Goal: Information Seeking & Learning: Learn about a topic

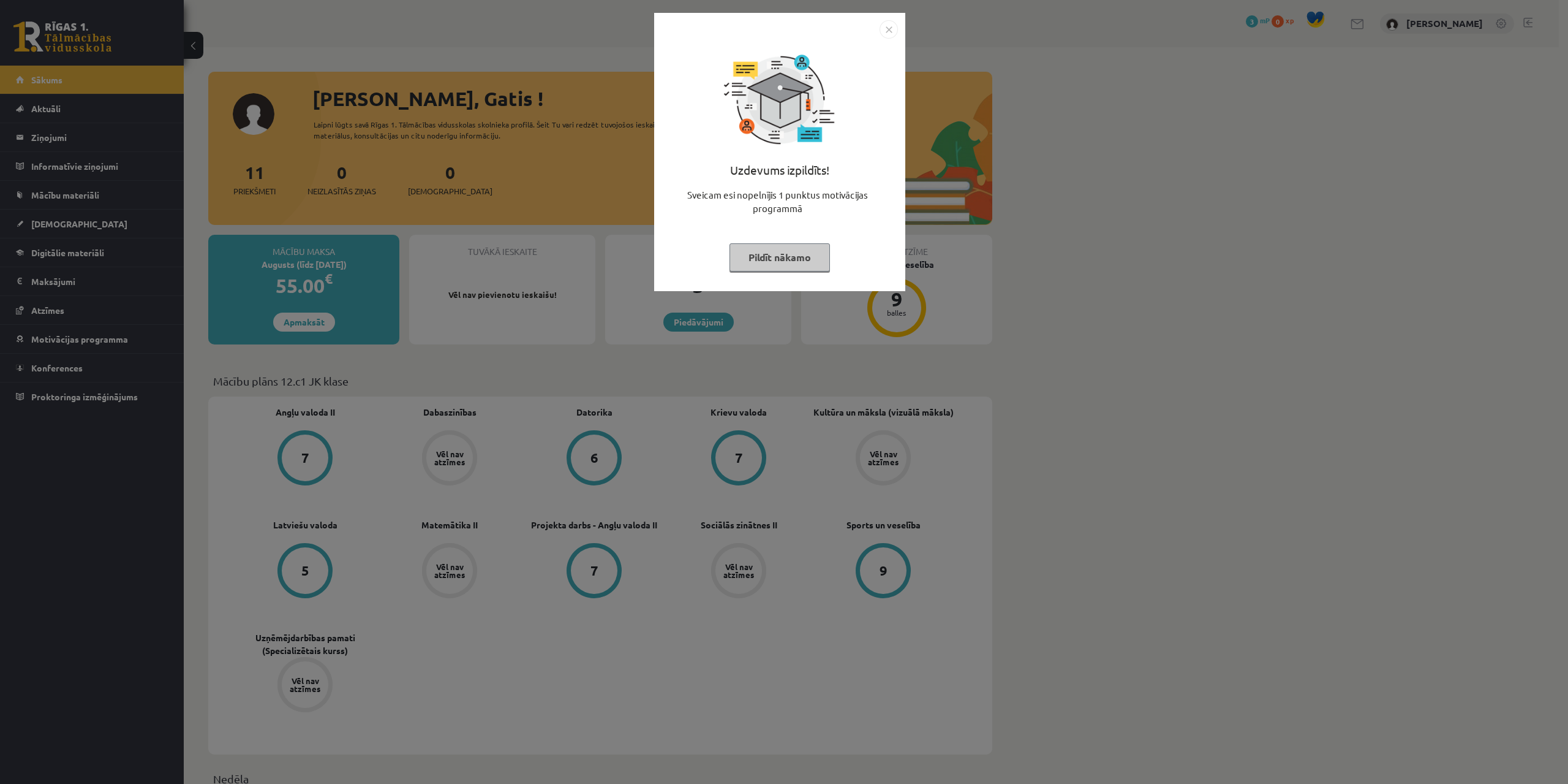
click at [805, 260] on button "Pildīt nākamo" at bounding box center [780, 257] width 101 height 28
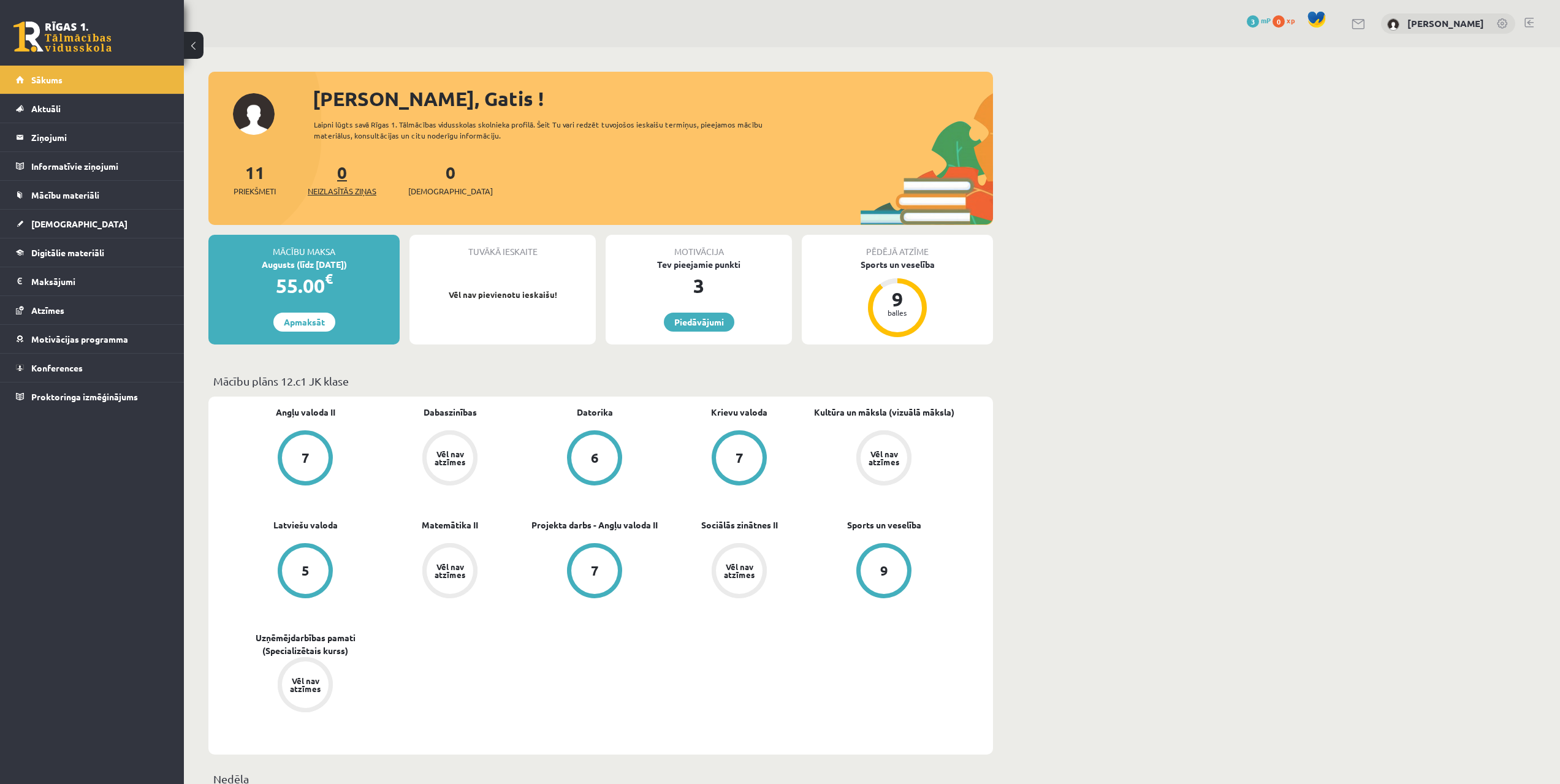
click at [357, 185] on span "Neizlasītās ziņas" at bounding box center [342, 191] width 69 height 13
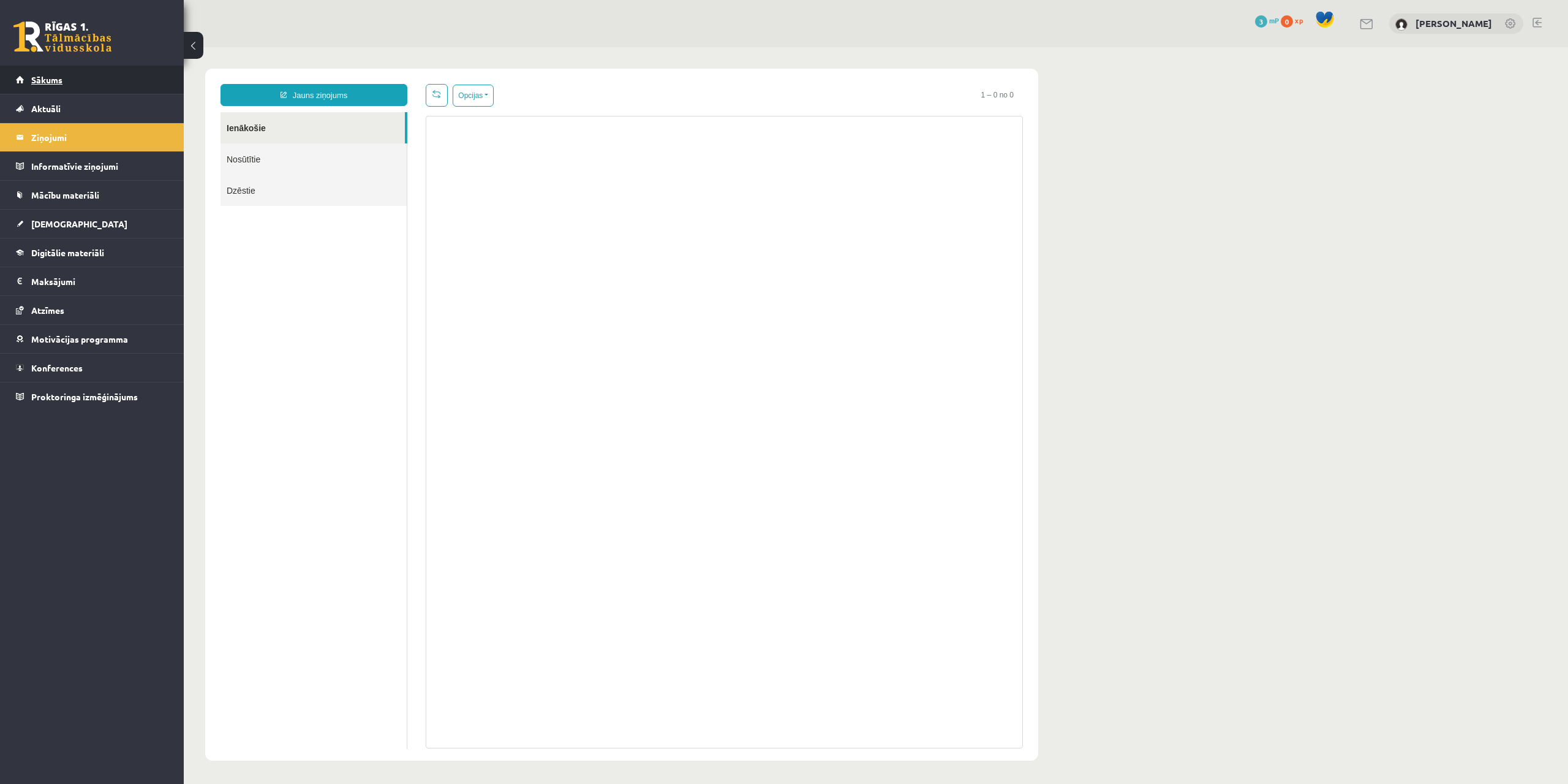
click at [94, 89] on link "Sākums" at bounding box center [91, 80] width 152 height 28
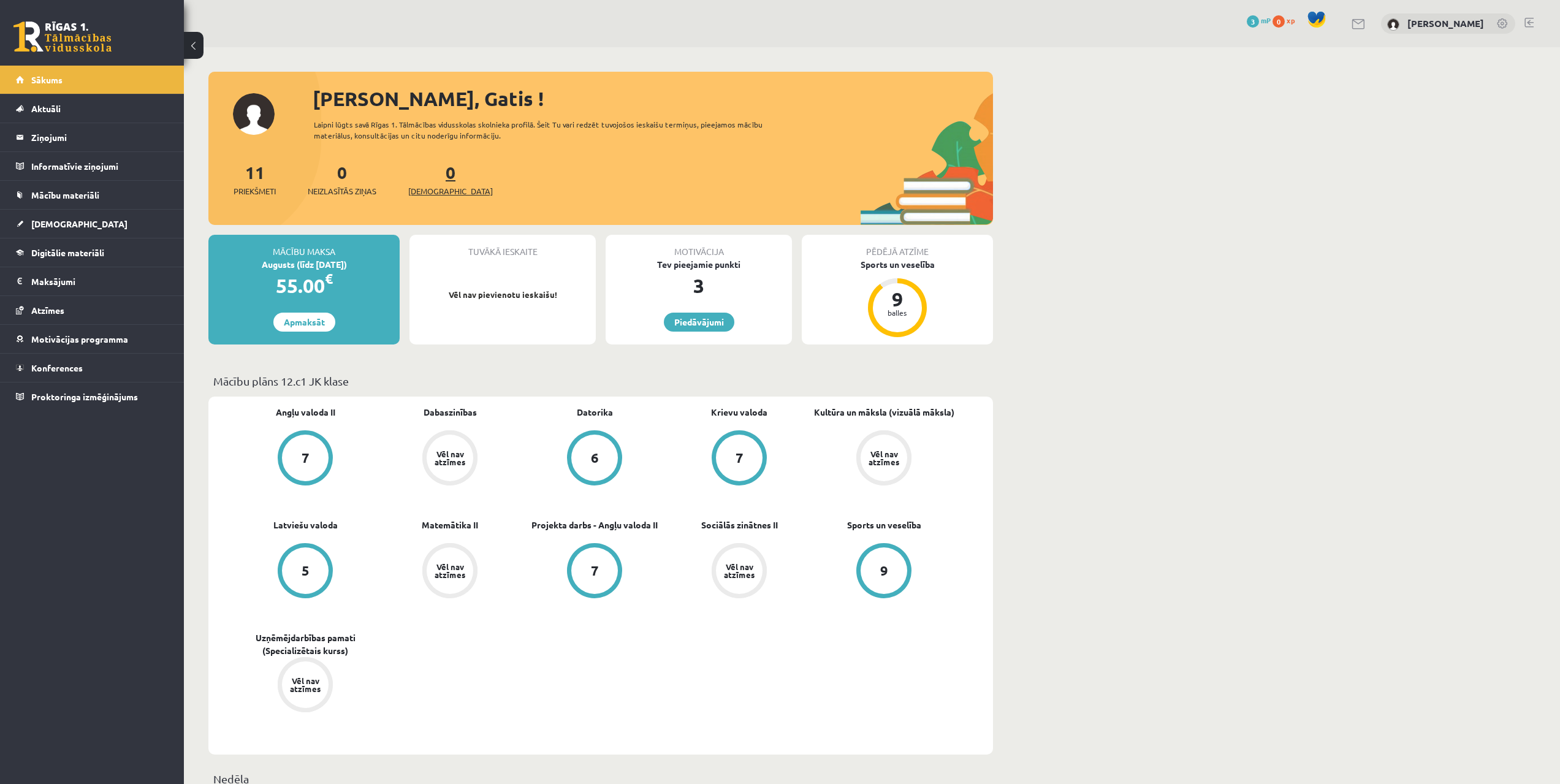
click at [422, 190] on span "[DEMOGRAPHIC_DATA]" at bounding box center [450, 191] width 84 height 13
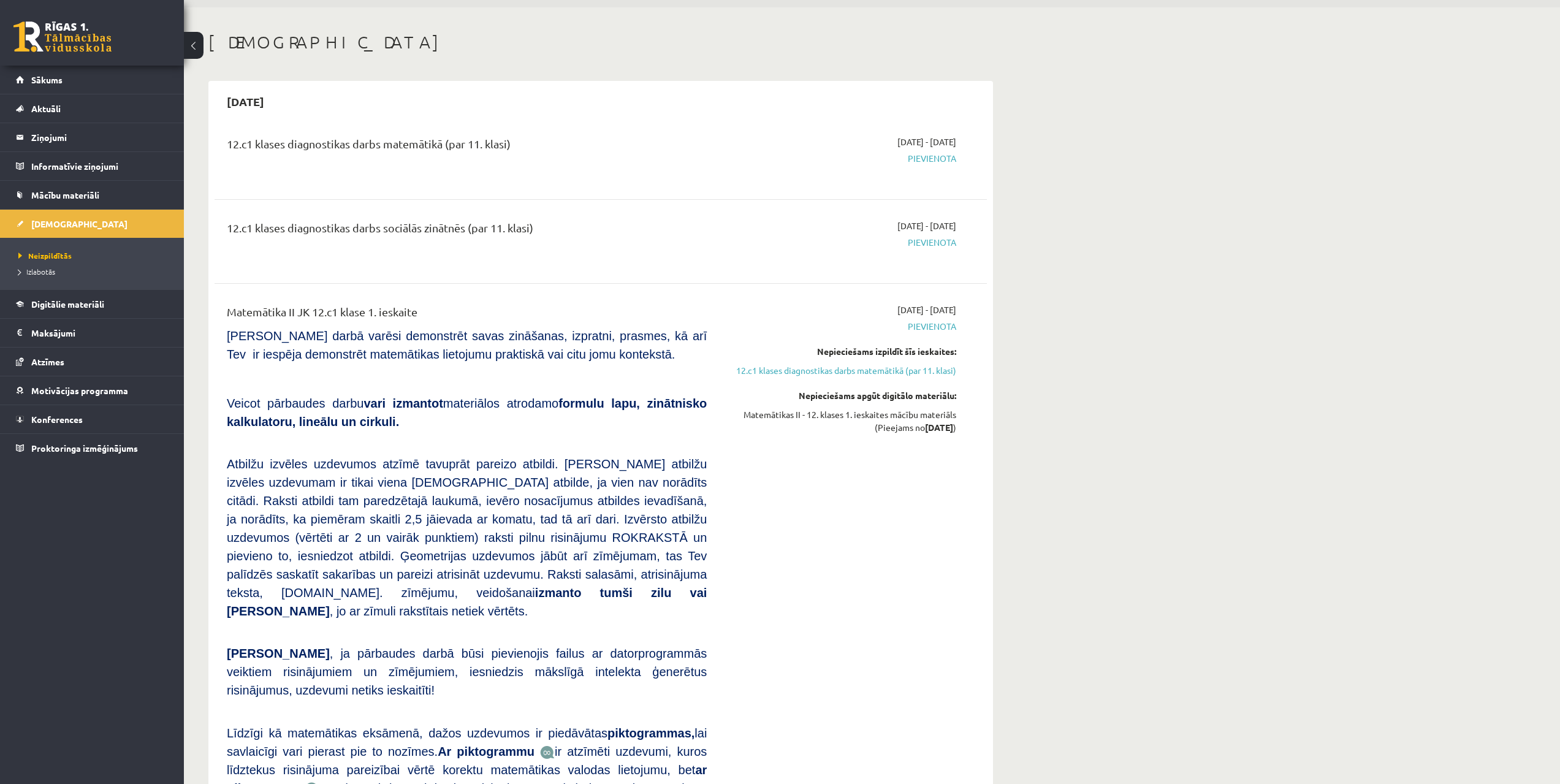
scroll to position [61, 0]
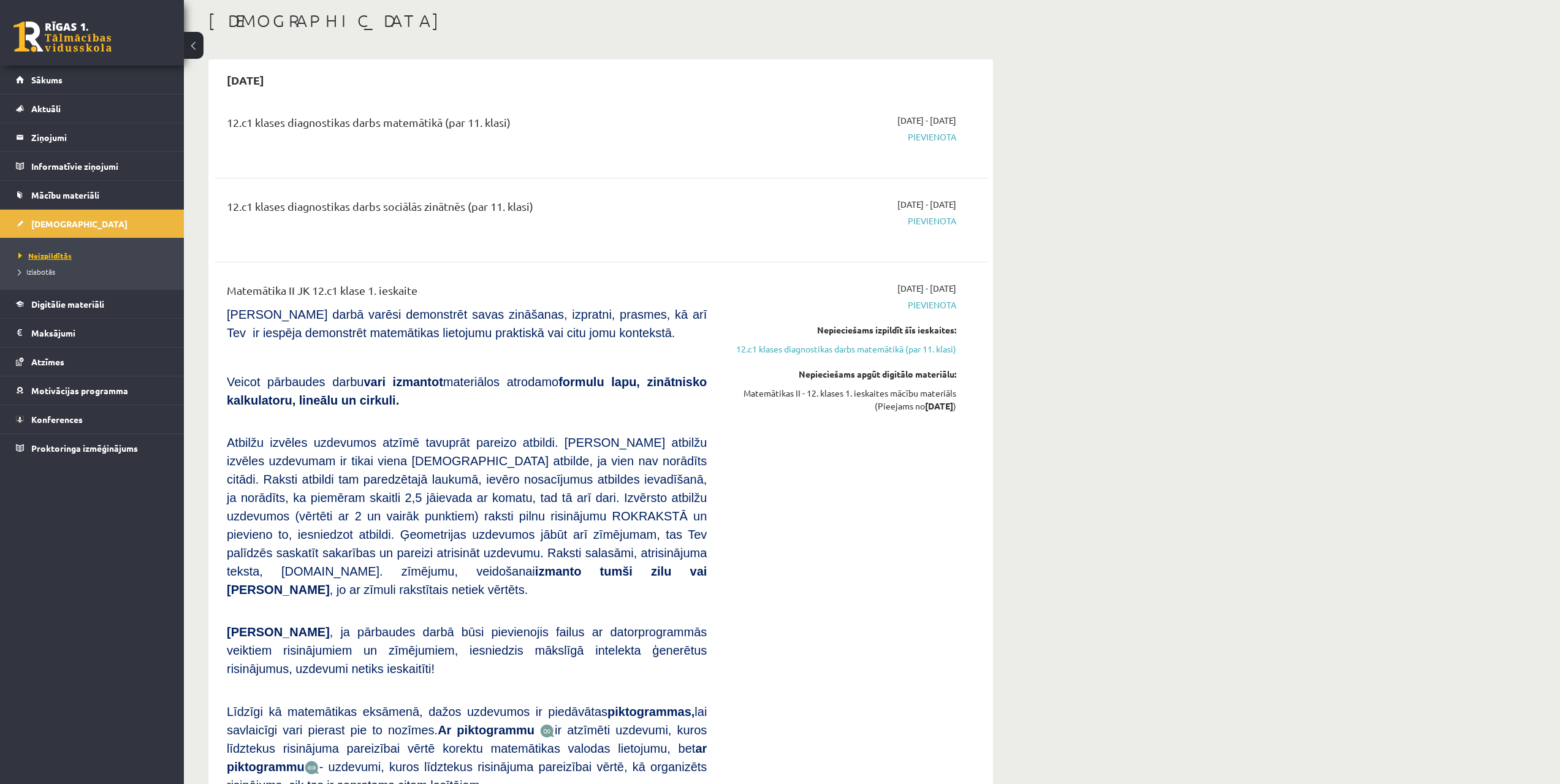
click at [44, 256] on span "Neizpildītās" at bounding box center [45, 255] width 53 height 10
click at [43, 277] on li "Izlabotās" at bounding box center [95, 272] width 153 height 16
click at [43, 272] on span "Izlabotās" at bounding box center [40, 272] width 43 height 10
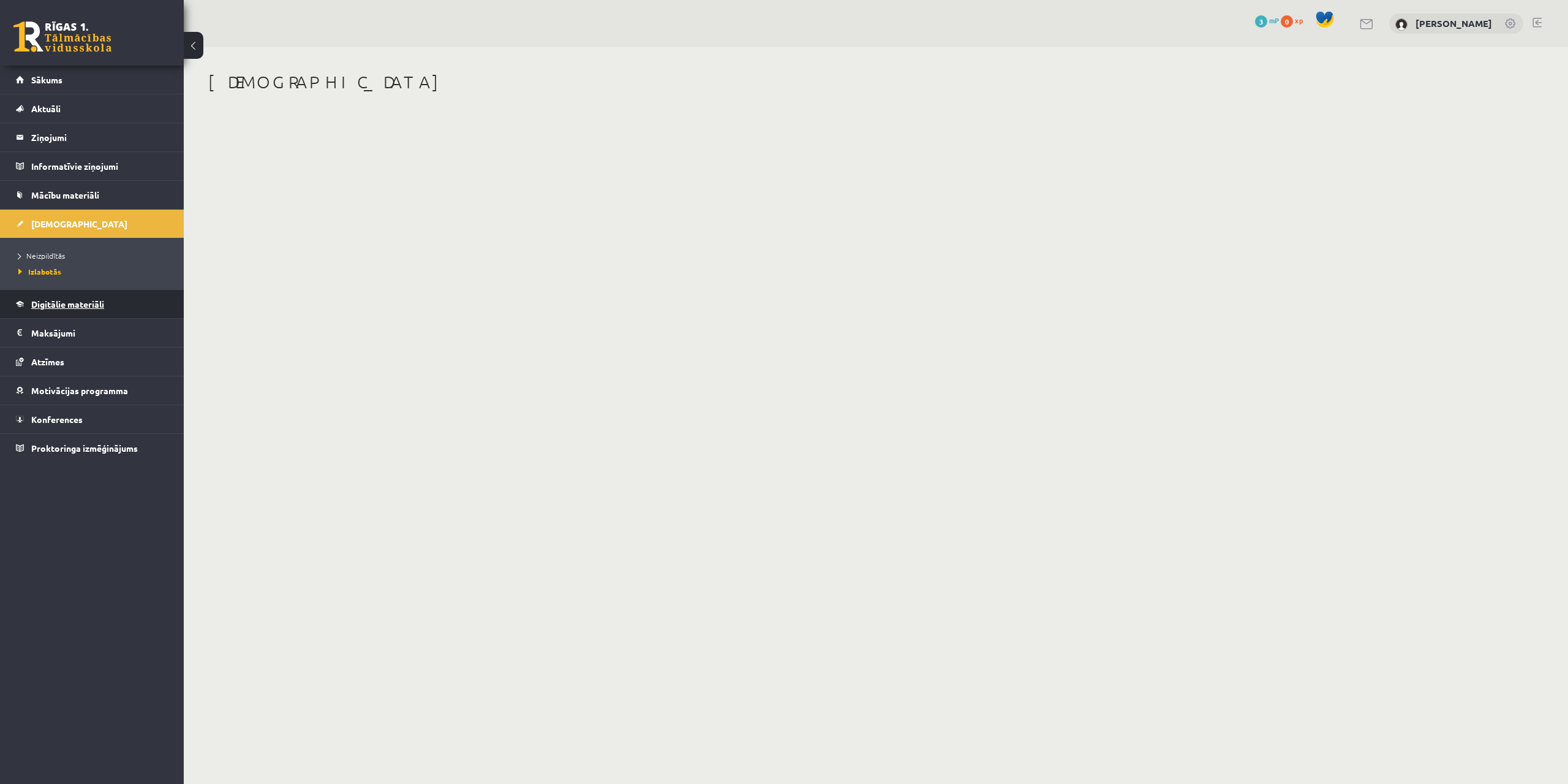
click at [55, 307] on span "Digitālie materiāli" at bounding box center [67, 304] width 73 height 11
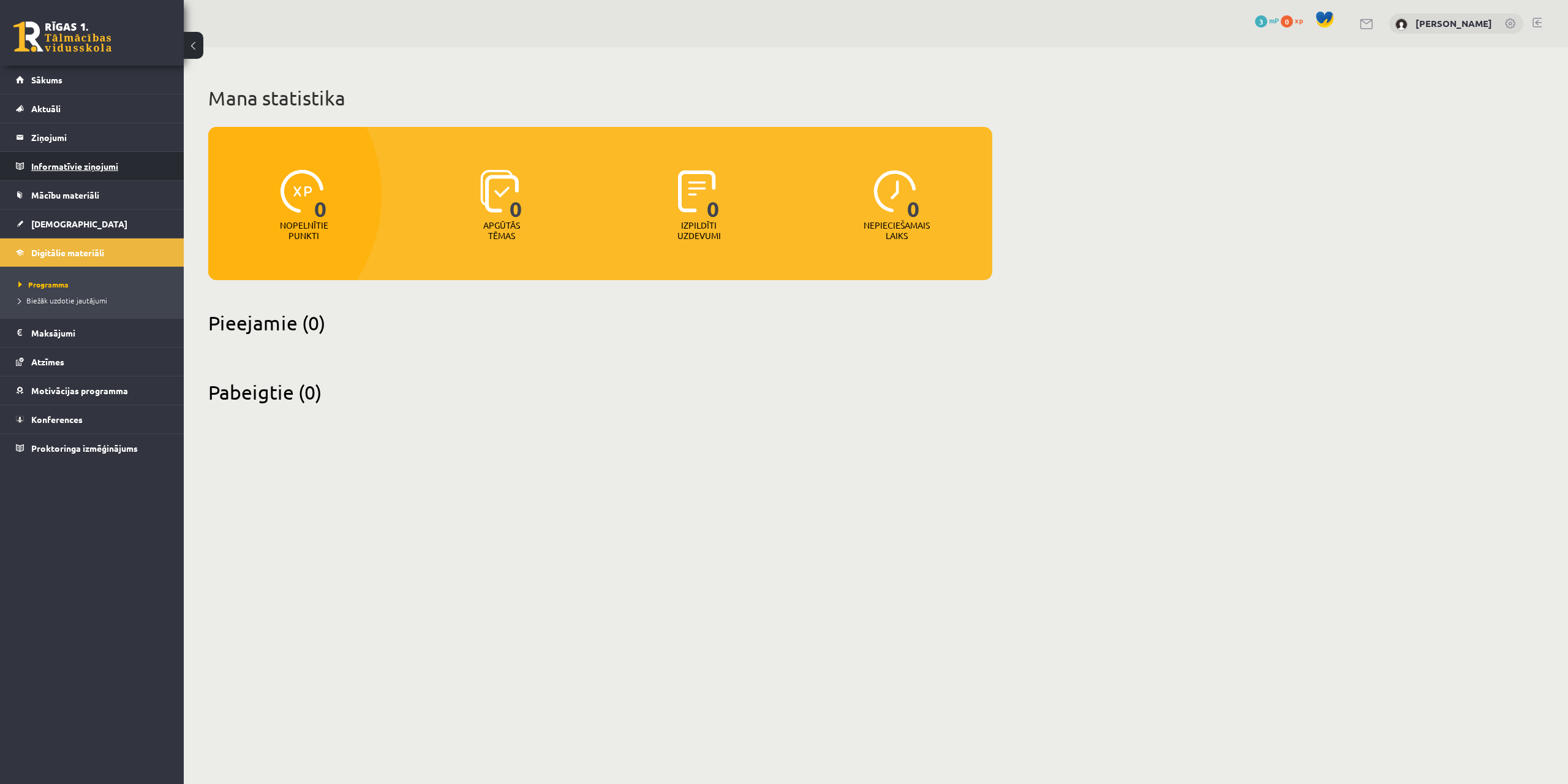
click at [74, 157] on legend "Informatīvie ziņojumi 0" at bounding box center [99, 166] width 137 height 28
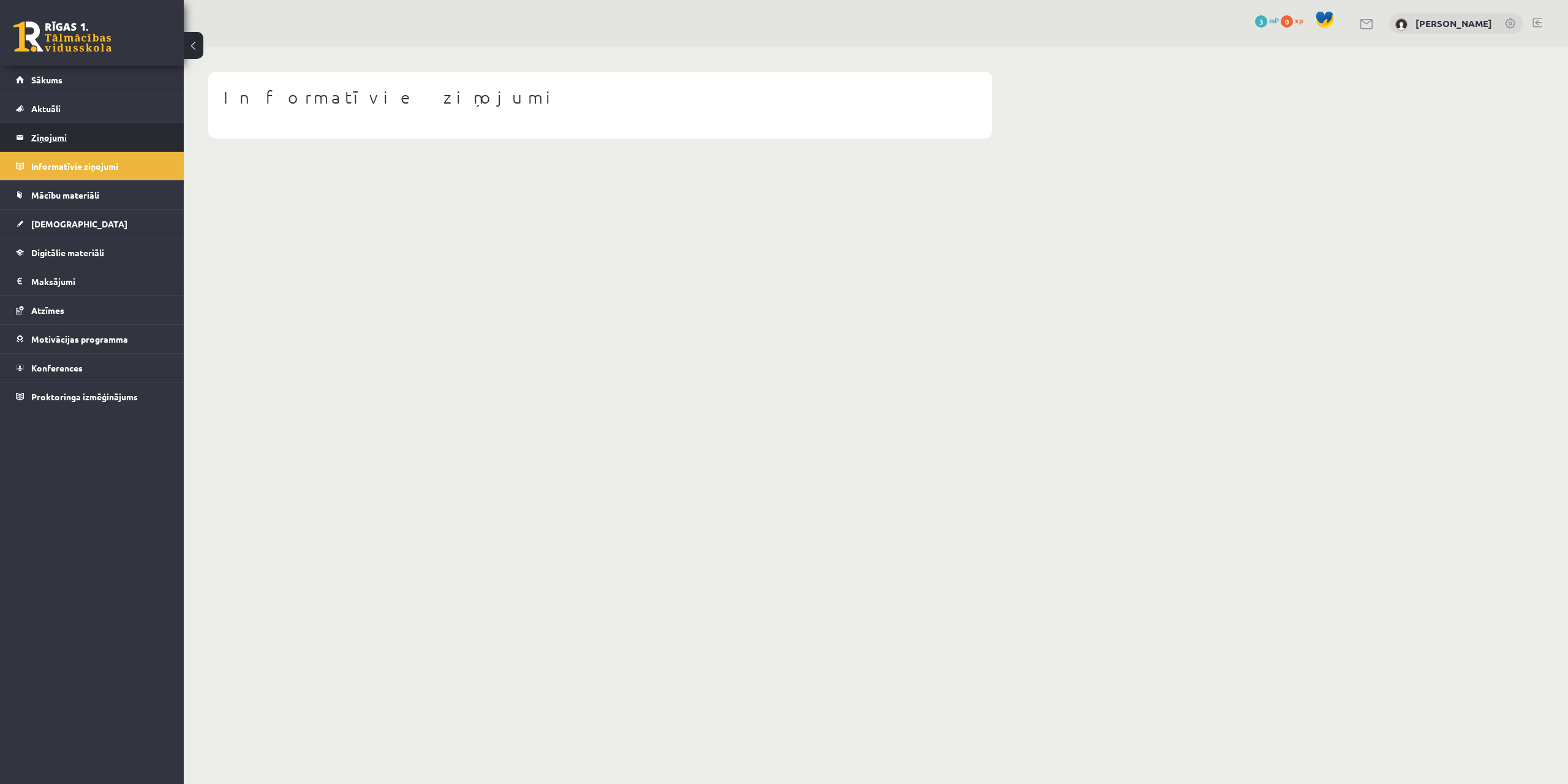
click at [71, 135] on legend "Ziņojumi 0" at bounding box center [99, 137] width 137 height 28
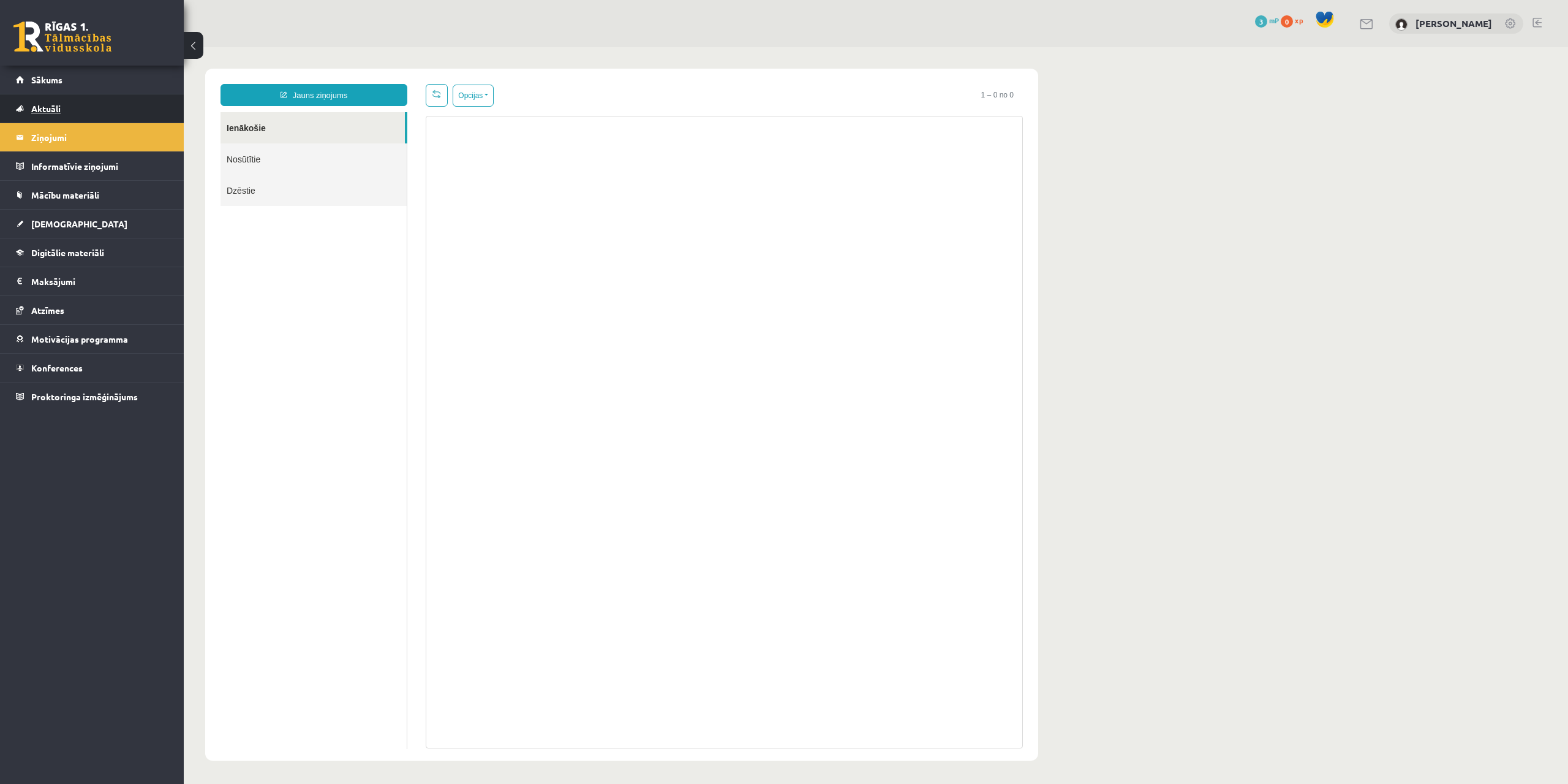
click at [54, 107] on span "Aktuāli" at bounding box center [46, 108] width 29 height 11
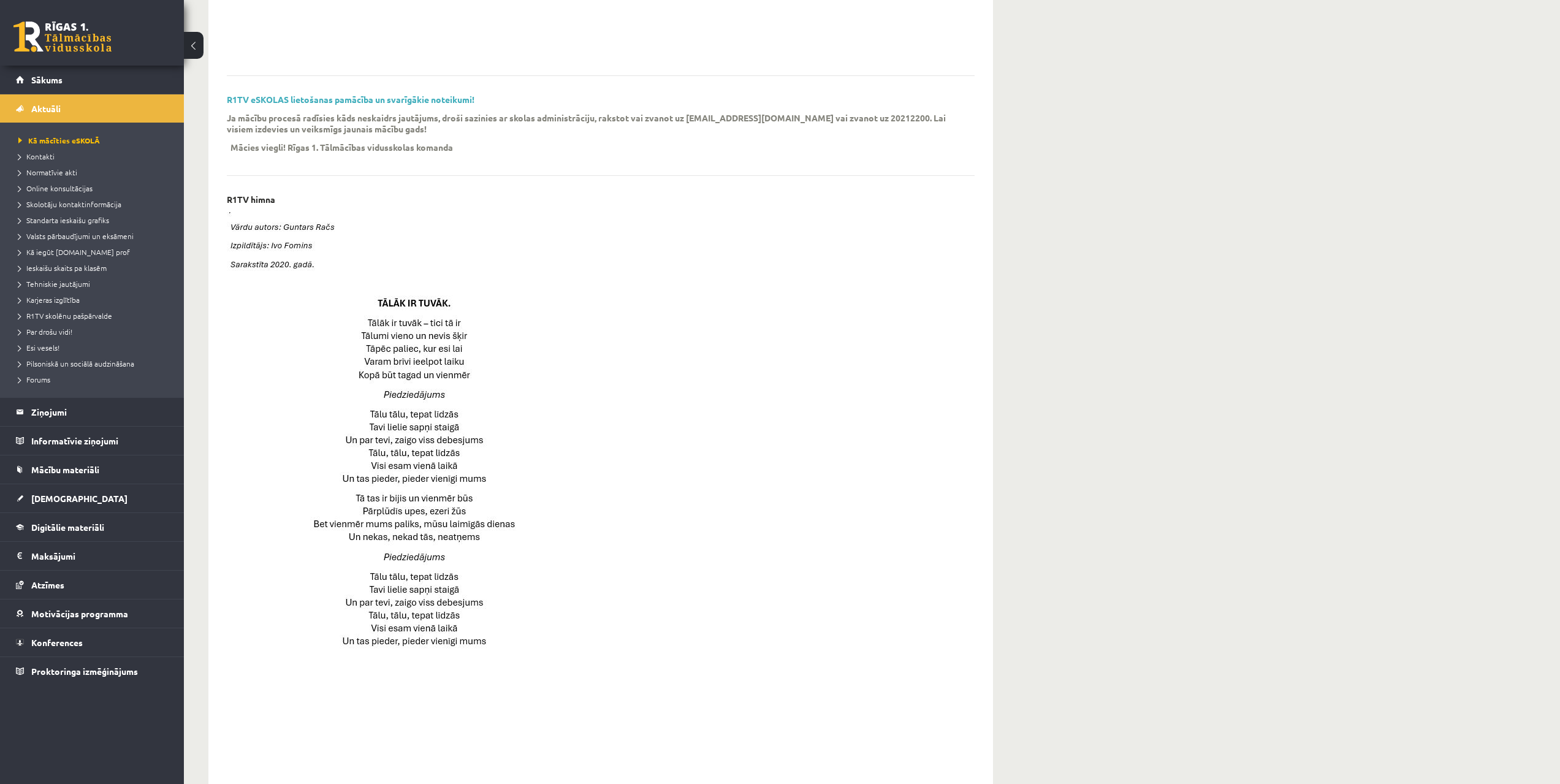
scroll to position [122, 0]
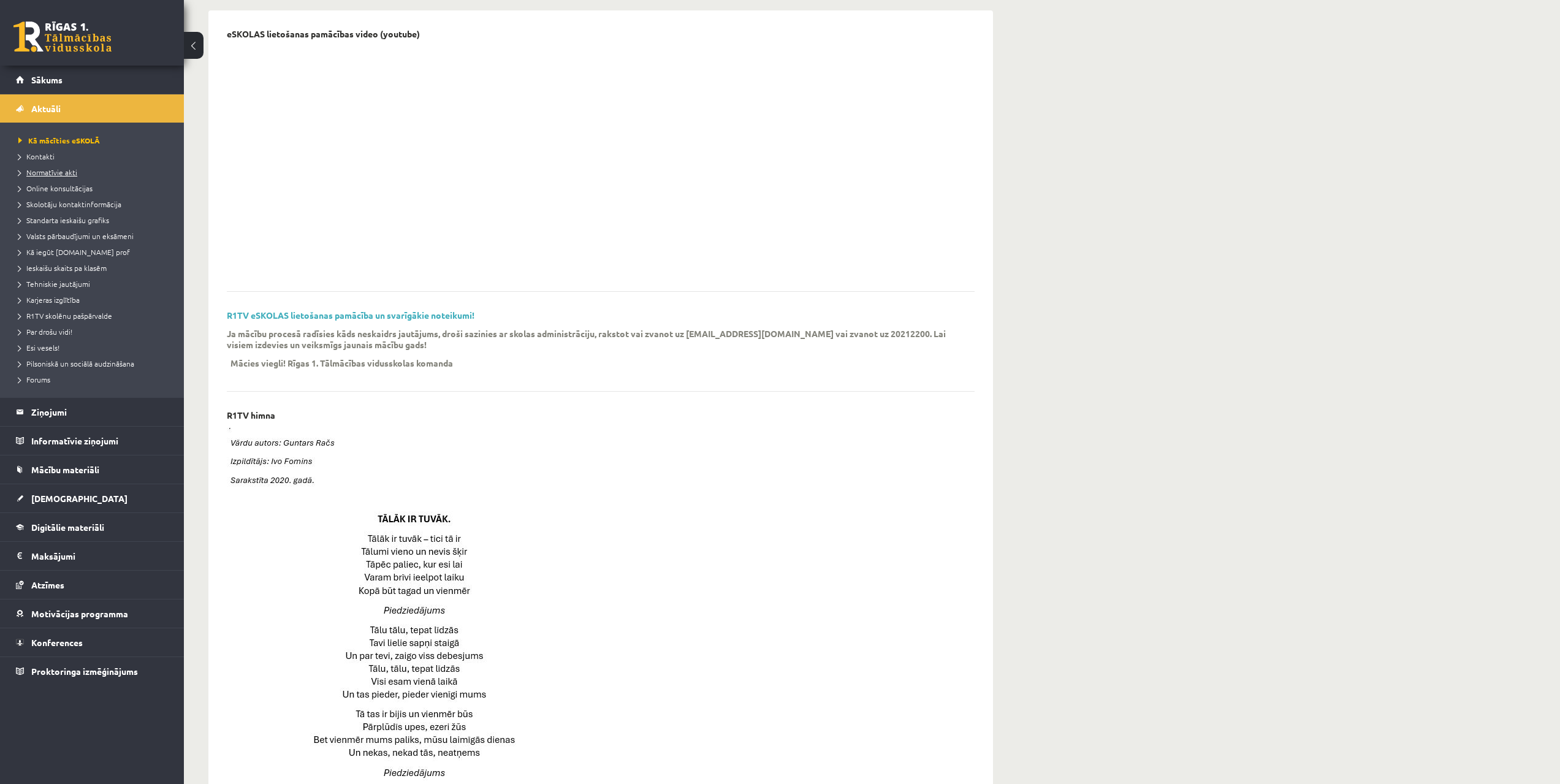
click at [53, 173] on span "Normatīvie akti" at bounding box center [48, 172] width 59 height 10
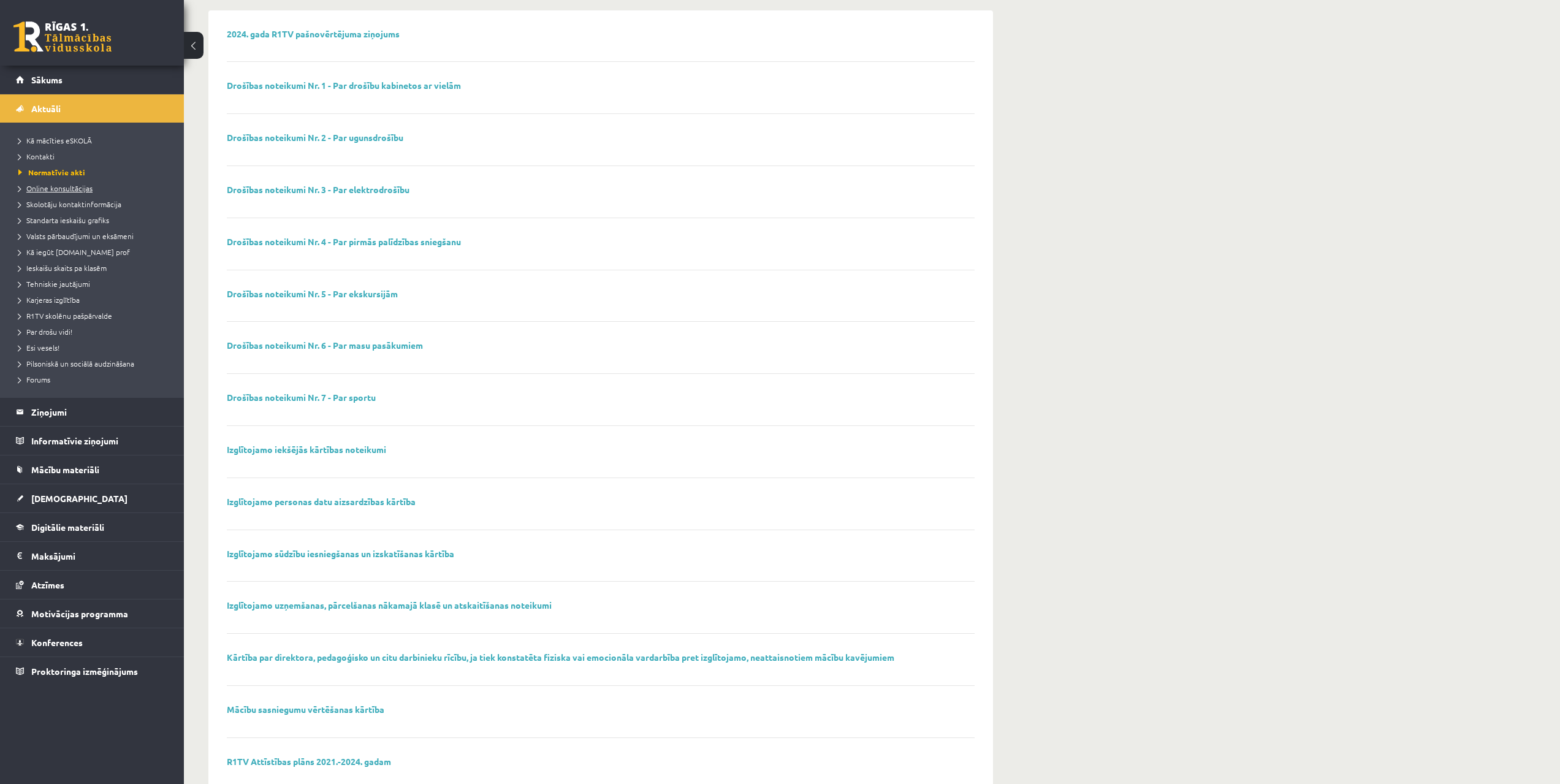
click at [58, 185] on span "Online konsultācijas" at bounding box center [55, 188] width 74 height 10
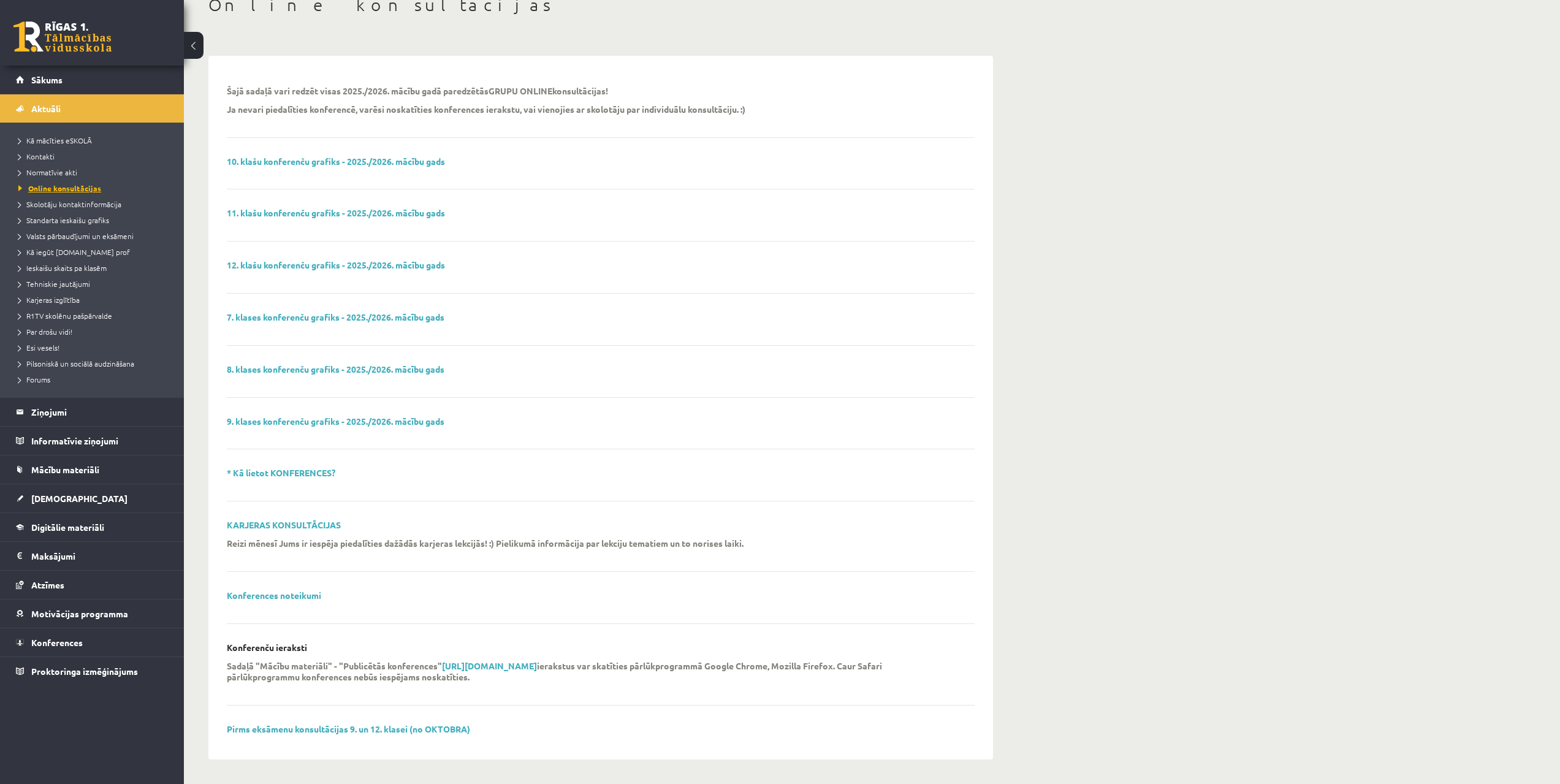
scroll to position [78, 0]
click at [382, 267] on link "12. klašu konferenču grafiks - 2025./2026. mācību gads" at bounding box center [336, 264] width 218 height 11
click at [57, 218] on span "Standarta ieskaišu grafiks" at bounding box center [63, 220] width 90 height 10
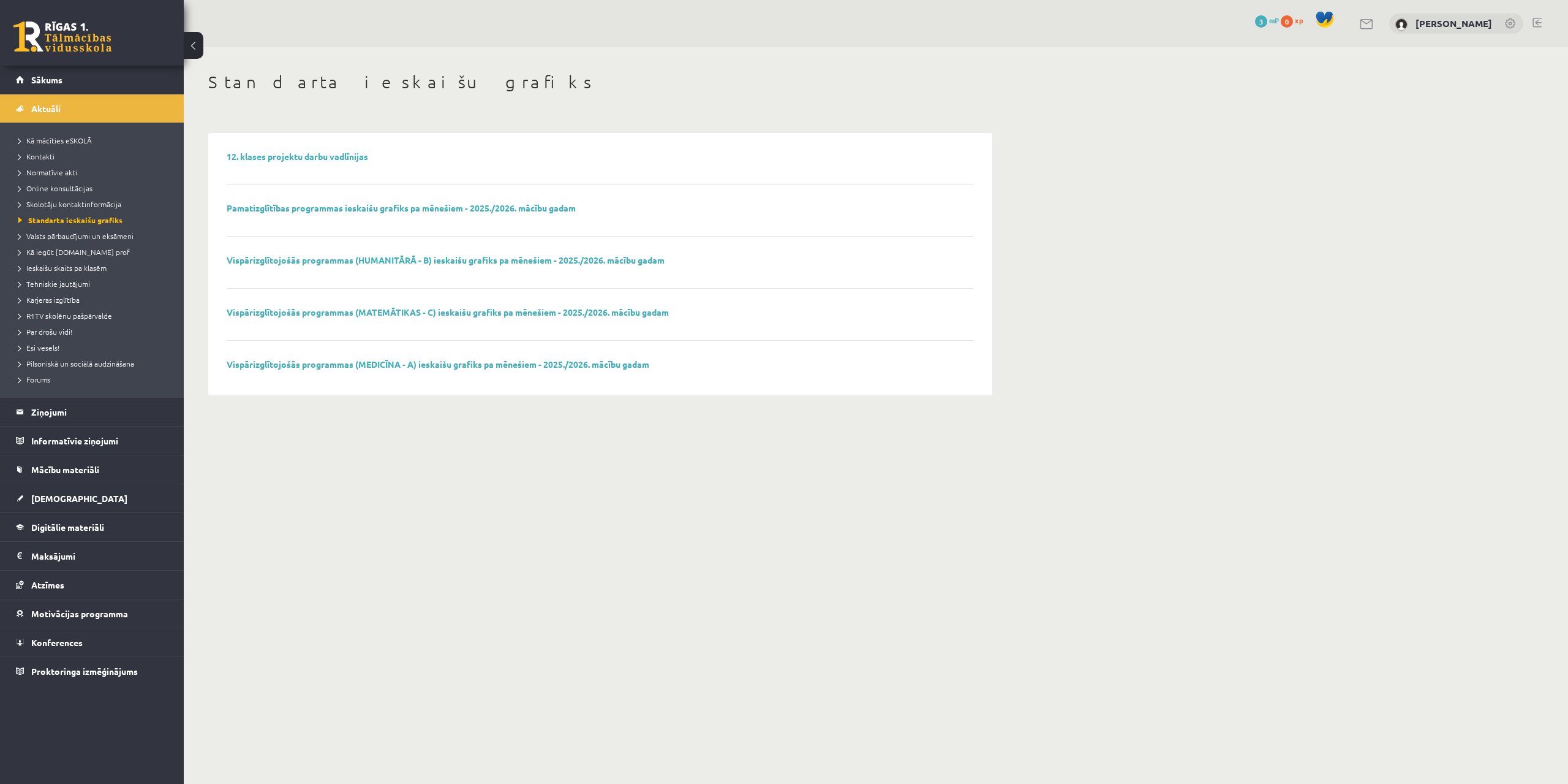
click at [293, 161] on p "12. klases projektu darbu vadlīnijas" at bounding box center [298, 156] width 142 height 11
click at [295, 159] on link "12. klases projektu darbu vadlīnijas" at bounding box center [298, 155] width 142 height 11
click at [350, 312] on link "Vispārizglītojošās programmas (MATEMĀTIKAS - C) ieskaišu grafiks pa mēnešiem - …" at bounding box center [448, 311] width 442 height 11
click at [60, 232] on span "Valsts pārbaudījumi un eksāmeni" at bounding box center [76, 236] width 115 height 10
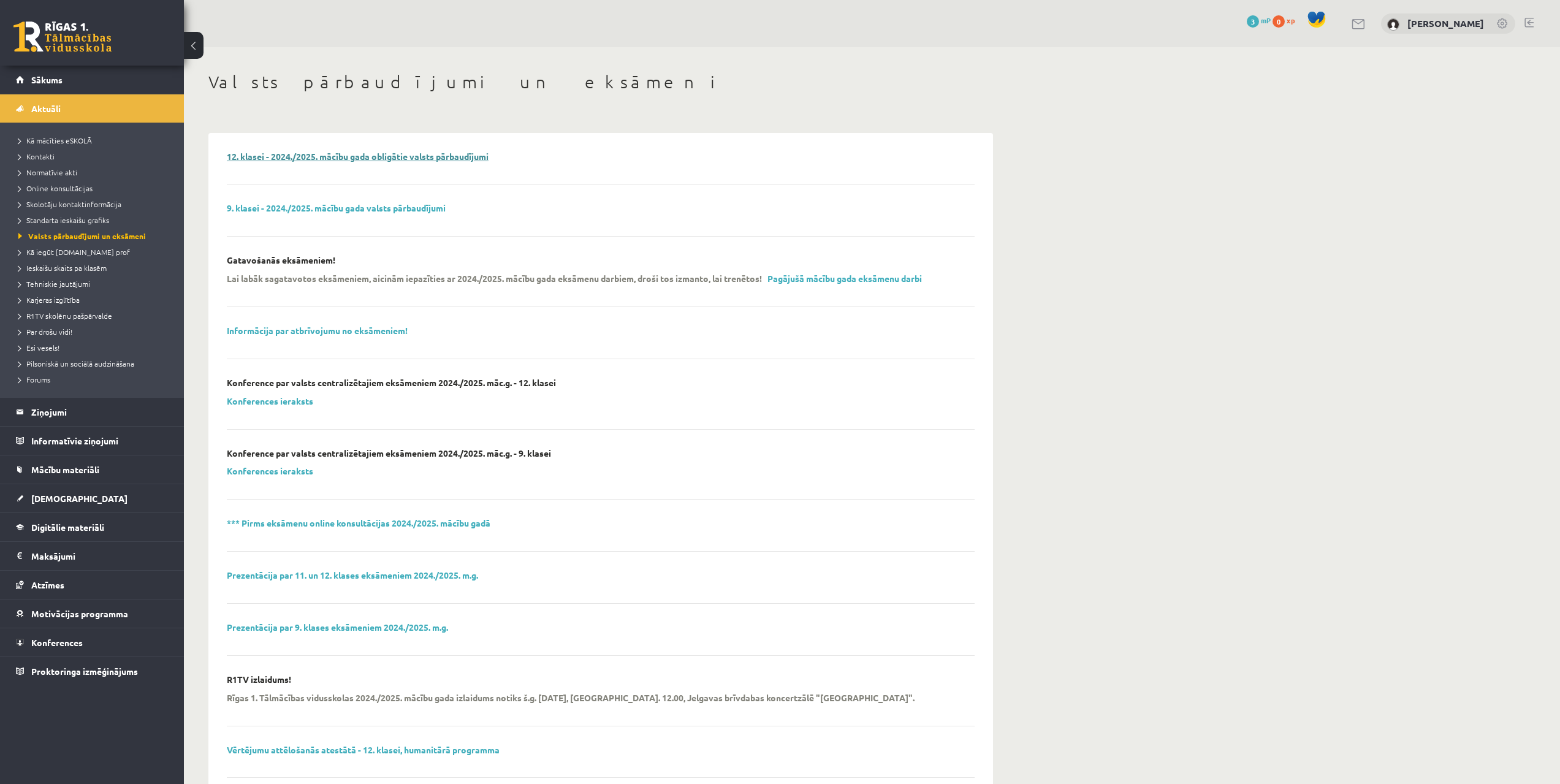
click at [303, 157] on link "12. klasei - 2024./2025. mācību gada obligātie valsts pārbaudījumi" at bounding box center [358, 155] width 262 height 11
click at [55, 252] on span "Kā iegūt [DOMAIN_NAME] prof" at bounding box center [74, 252] width 112 height 10
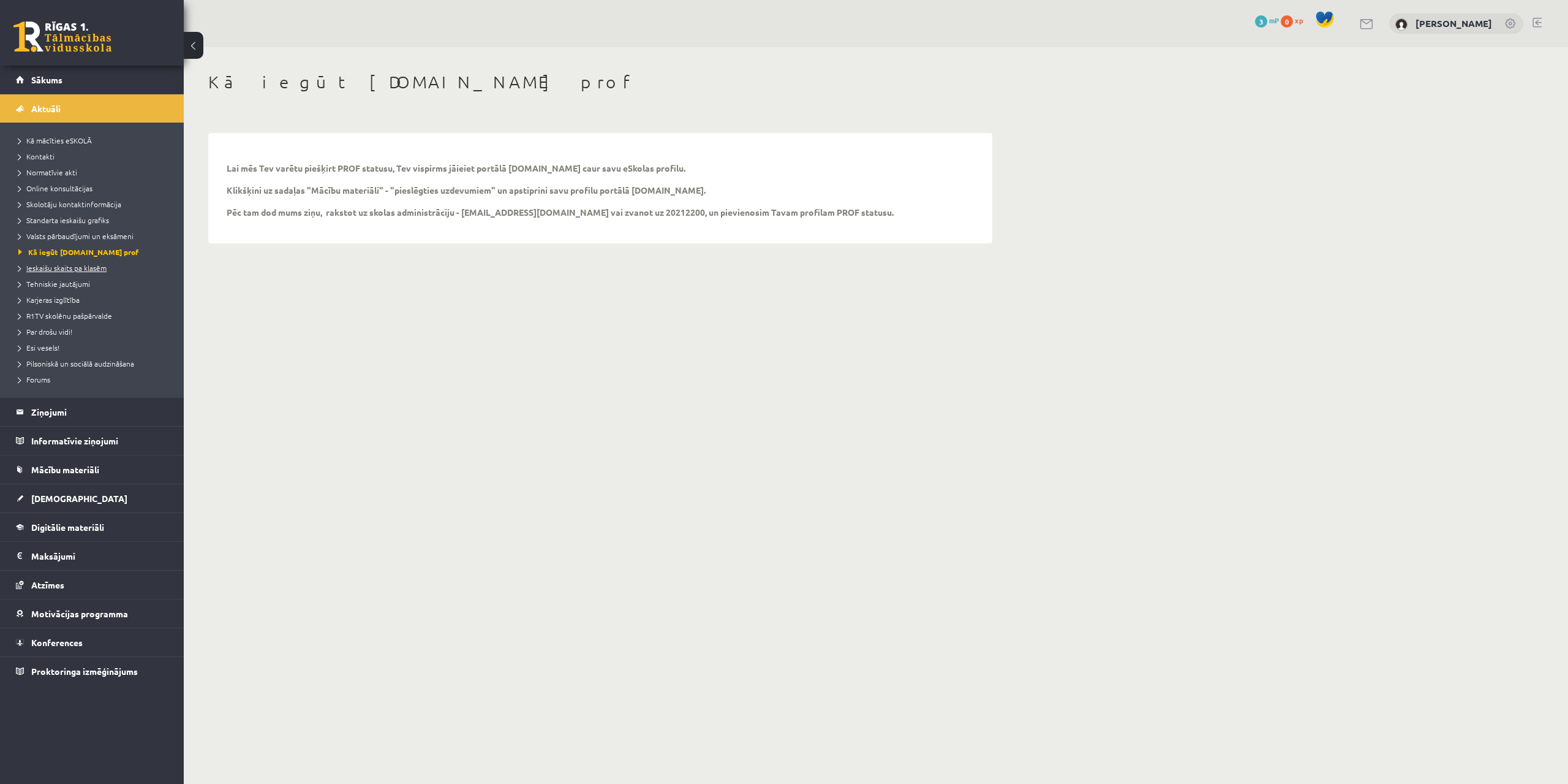
click at [66, 267] on span "Ieskaišu skaits pa klasēm" at bounding box center [62, 268] width 88 height 10
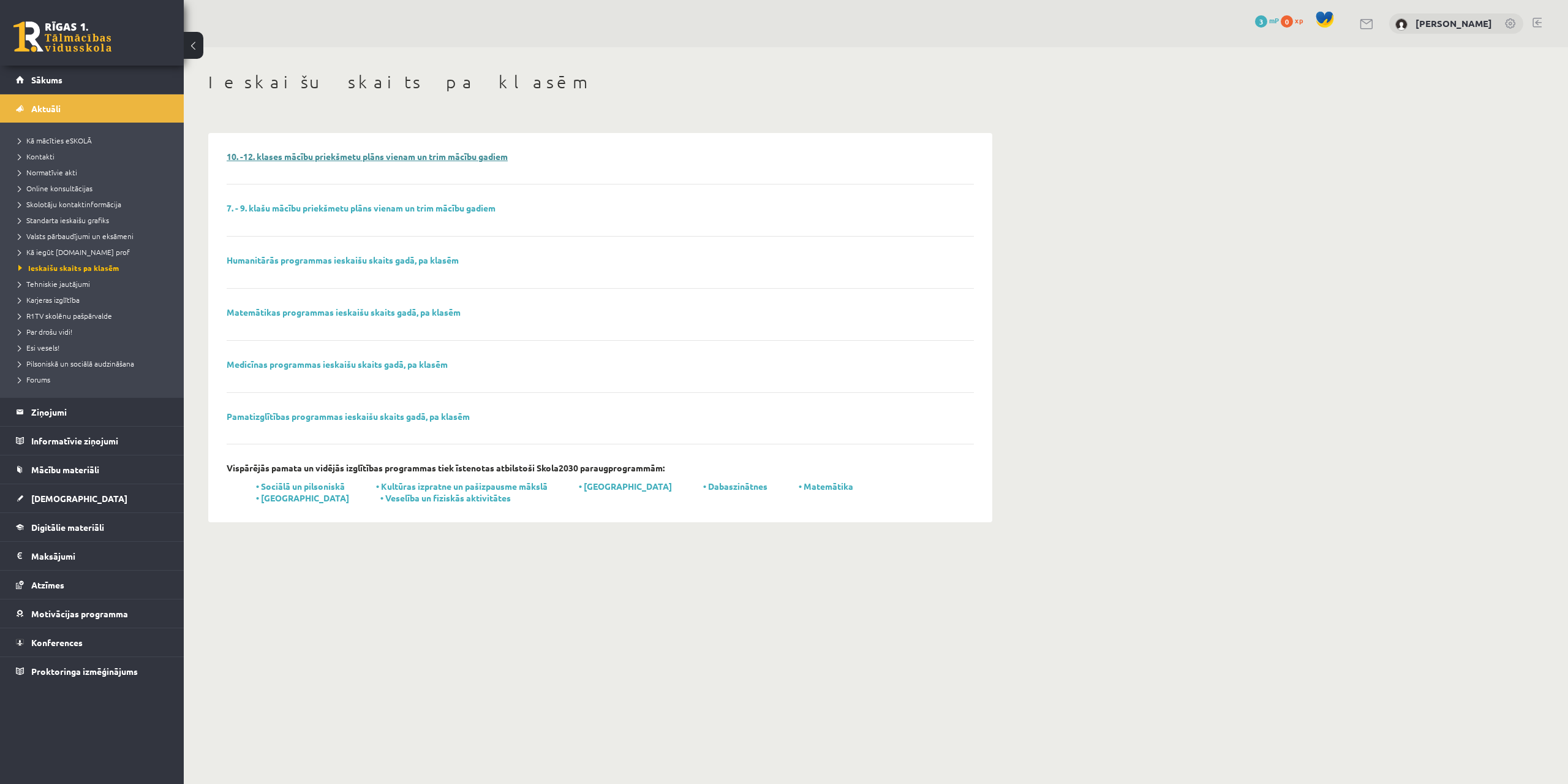
click at [348, 157] on link "10. -12. klases mācību priekšmetu plāns vienam un trim mācību gadiem" at bounding box center [368, 155] width 281 height 11
click at [50, 136] on span "Kā mācīties eSKOLĀ" at bounding box center [55, 141] width 74 height 10
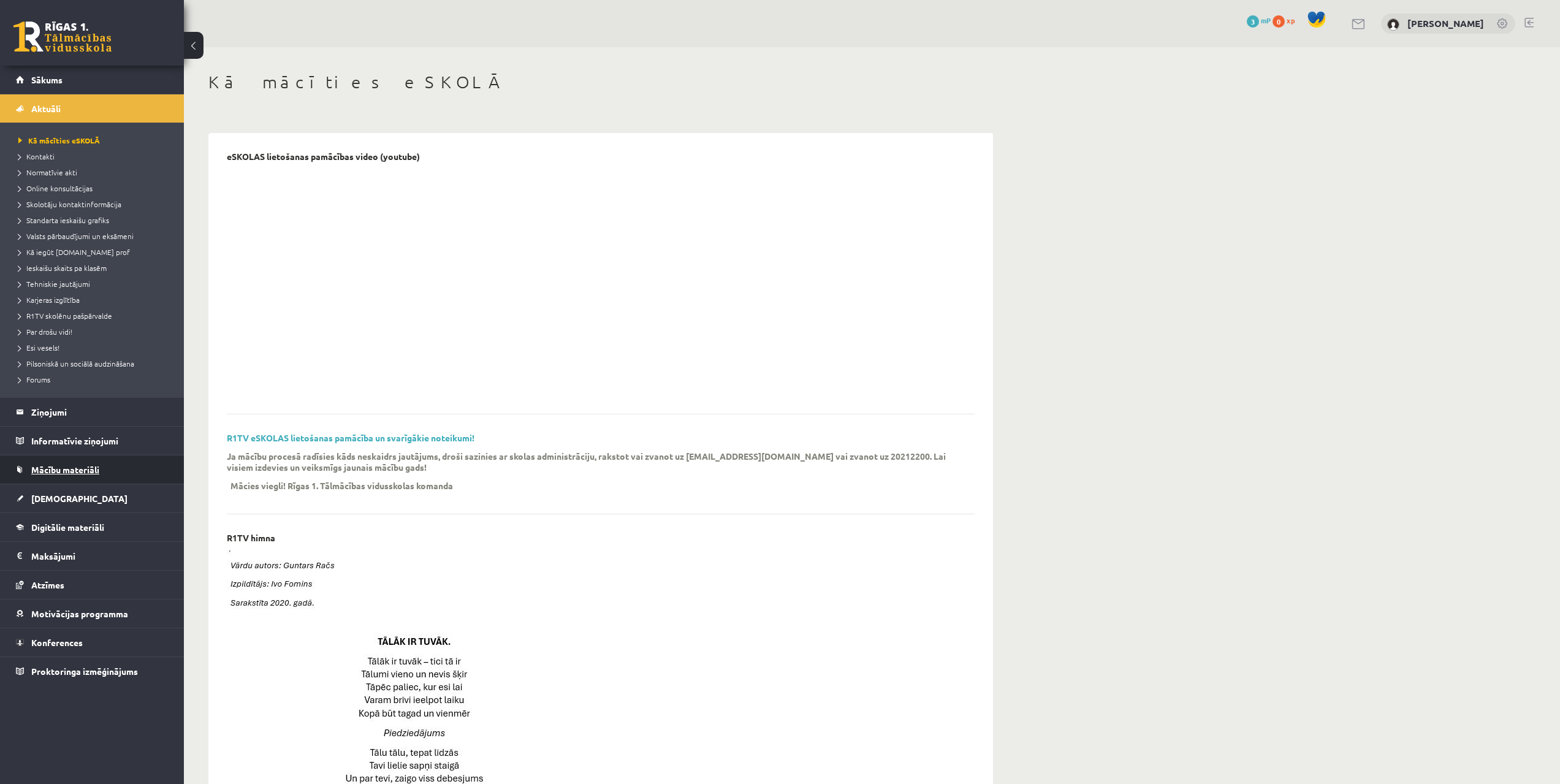
click at [66, 472] on span "Mācību materiāli" at bounding box center [65, 469] width 68 height 11
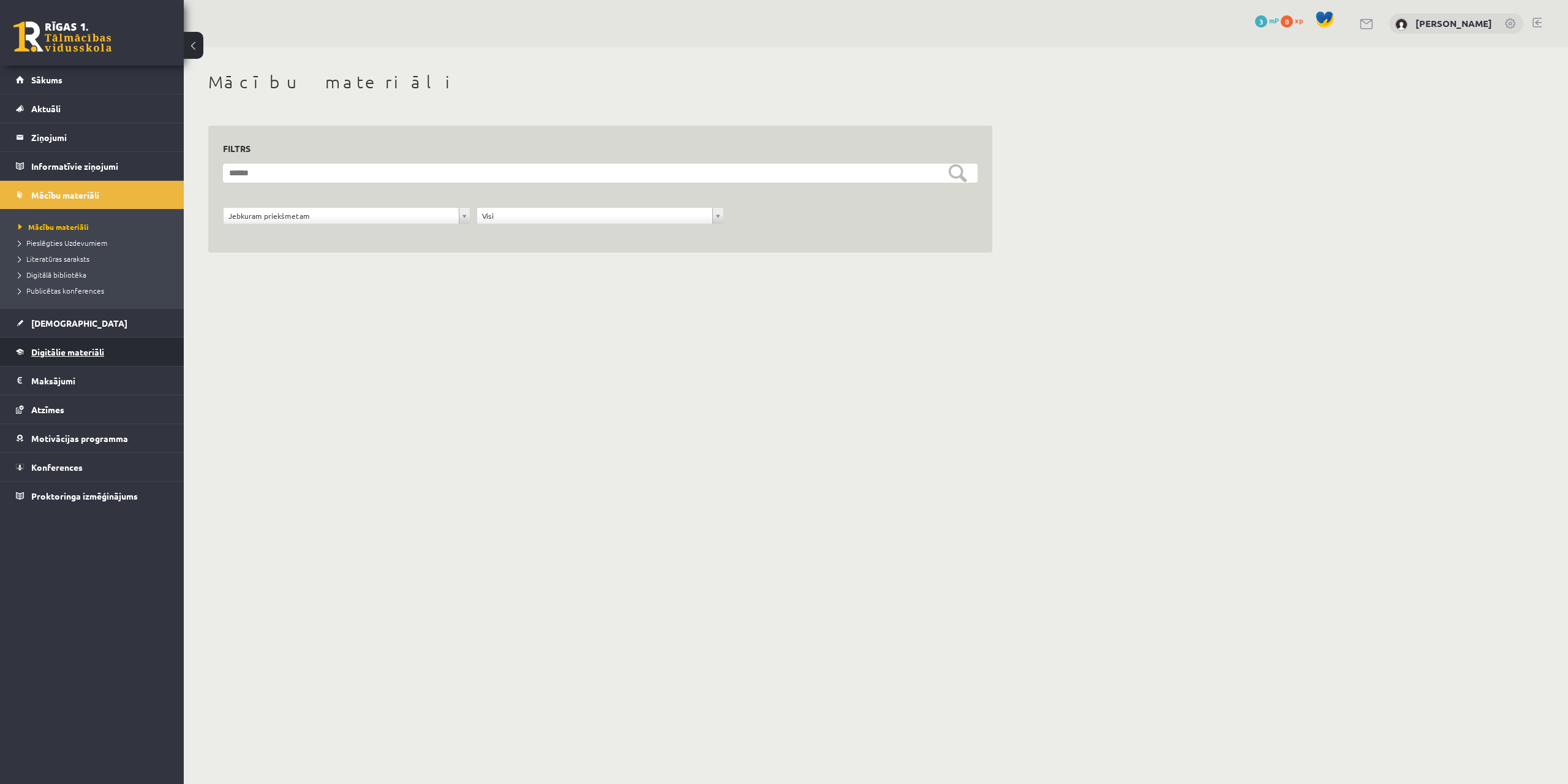
click at [49, 350] on span "Digitālie materiāli" at bounding box center [67, 351] width 73 height 11
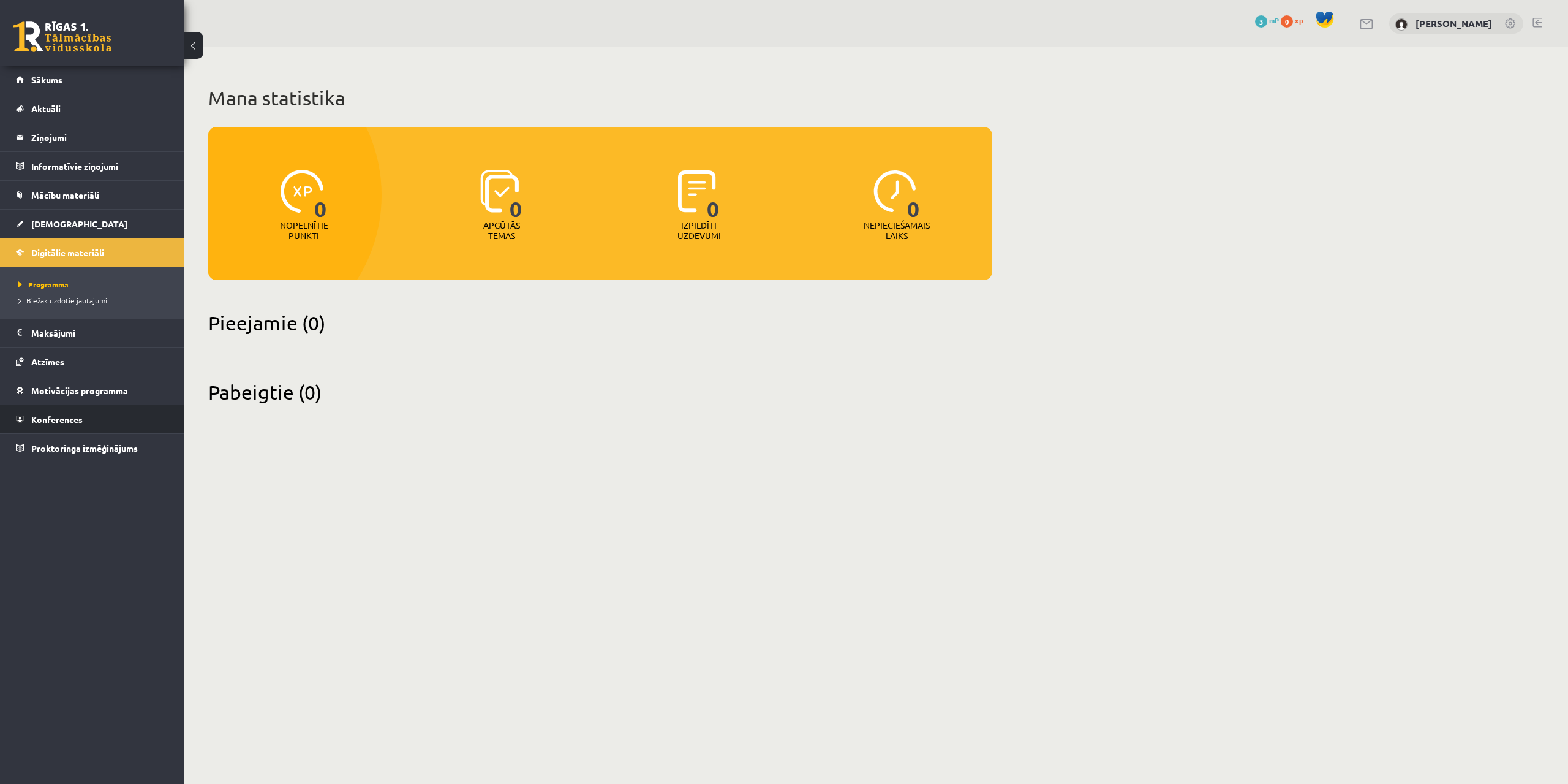
click at [65, 418] on span "Konferences" at bounding box center [56, 418] width 51 height 11
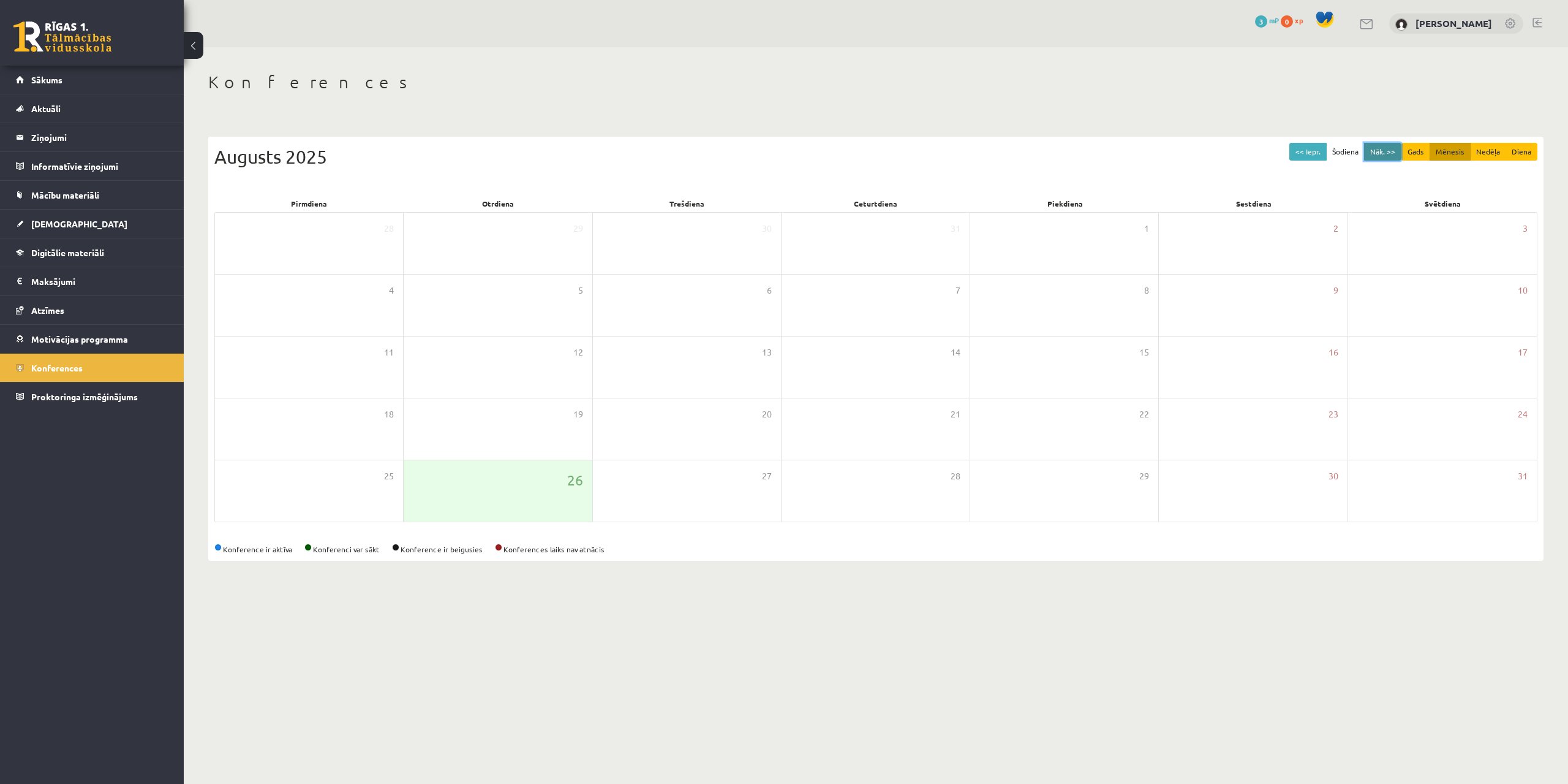
click at [1379, 154] on button "Nāk. >>" at bounding box center [1382, 151] width 38 height 17
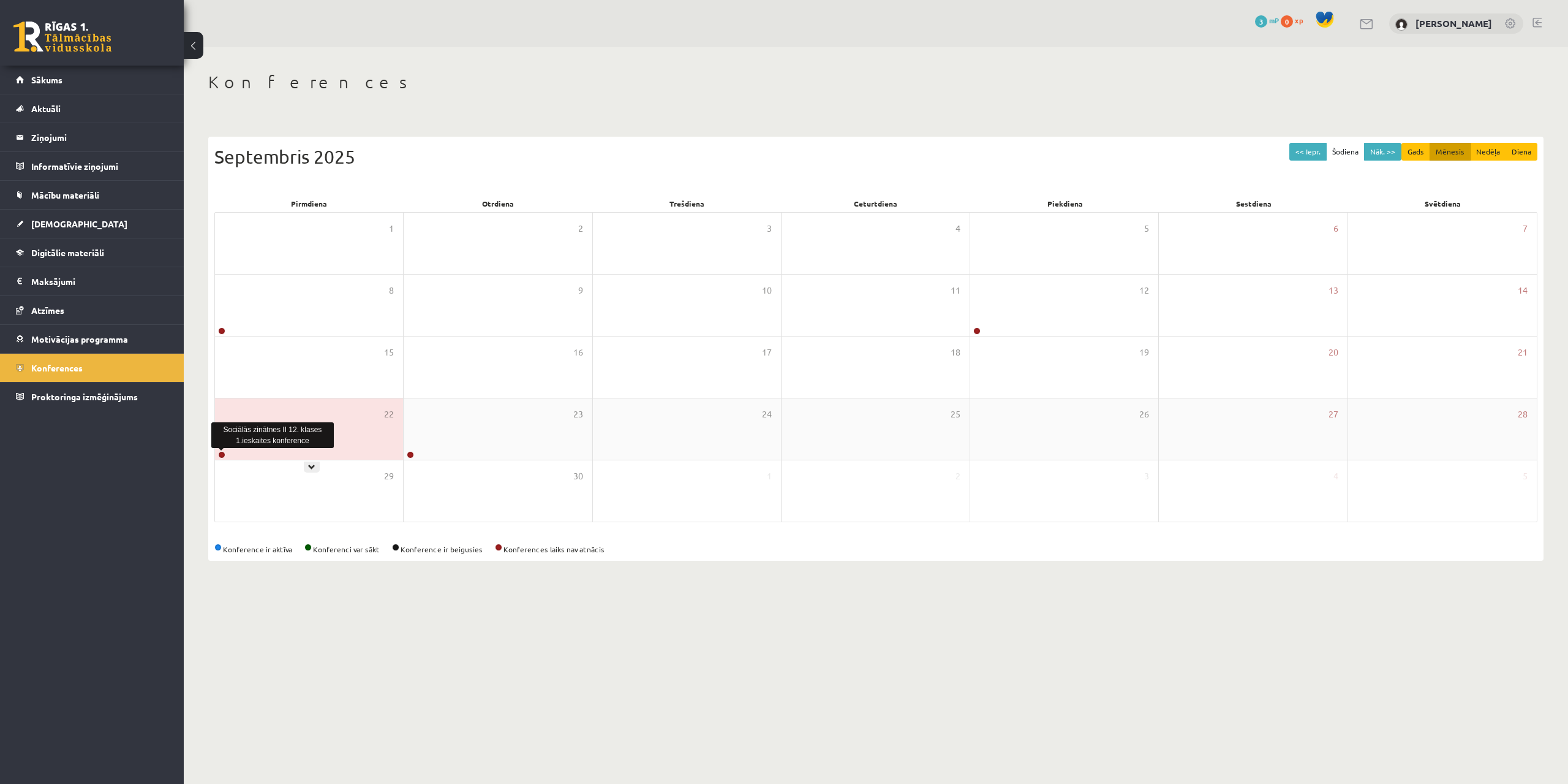
click at [222, 451] on link at bounding box center [222, 455] width 8 height 8
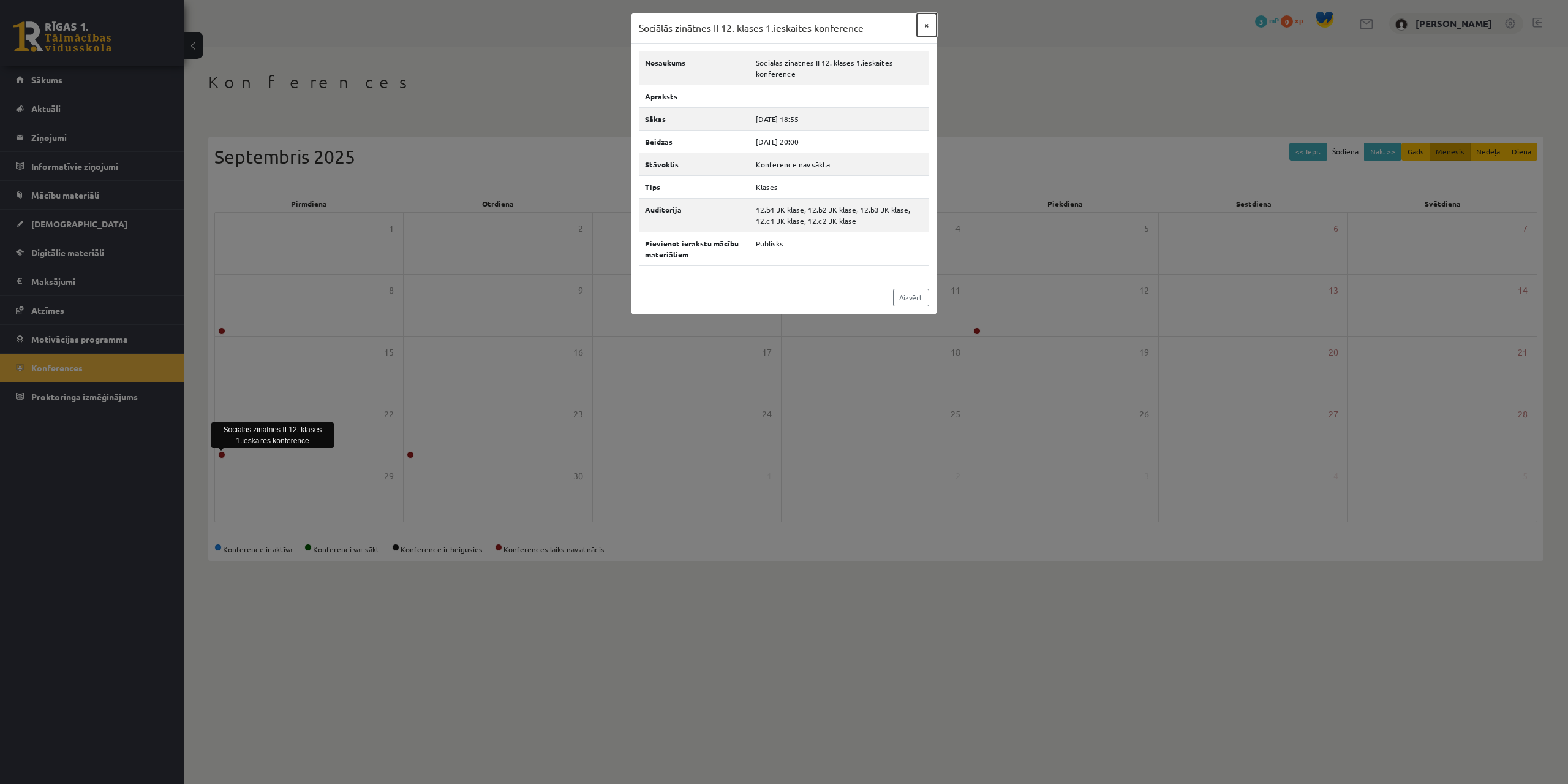
click at [928, 23] on button "×" at bounding box center [926, 25] width 19 height 23
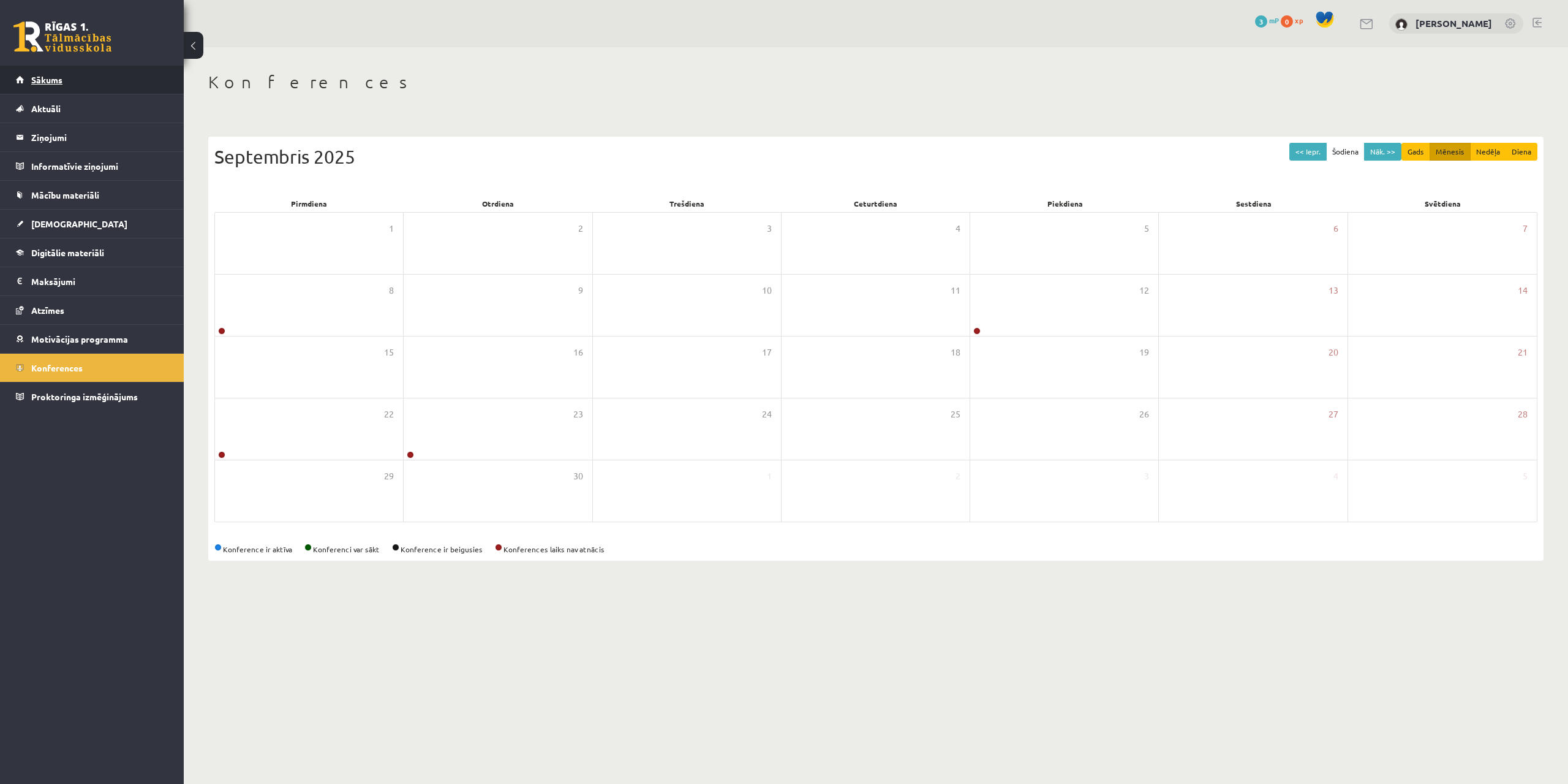
click at [44, 79] on span "Sākums" at bounding box center [47, 79] width 31 height 11
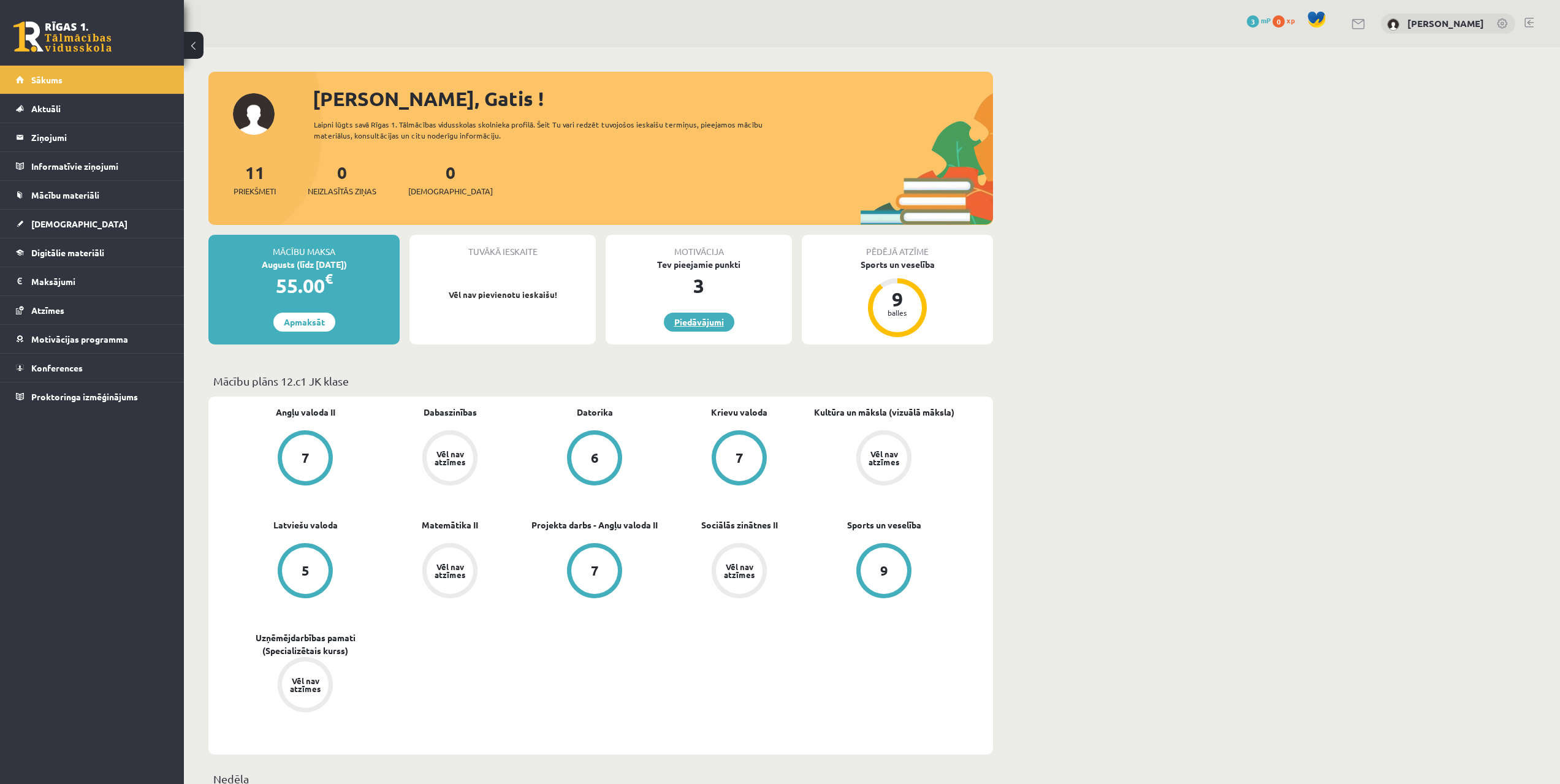
click at [710, 323] on link "Piedāvājumi" at bounding box center [699, 322] width 71 height 19
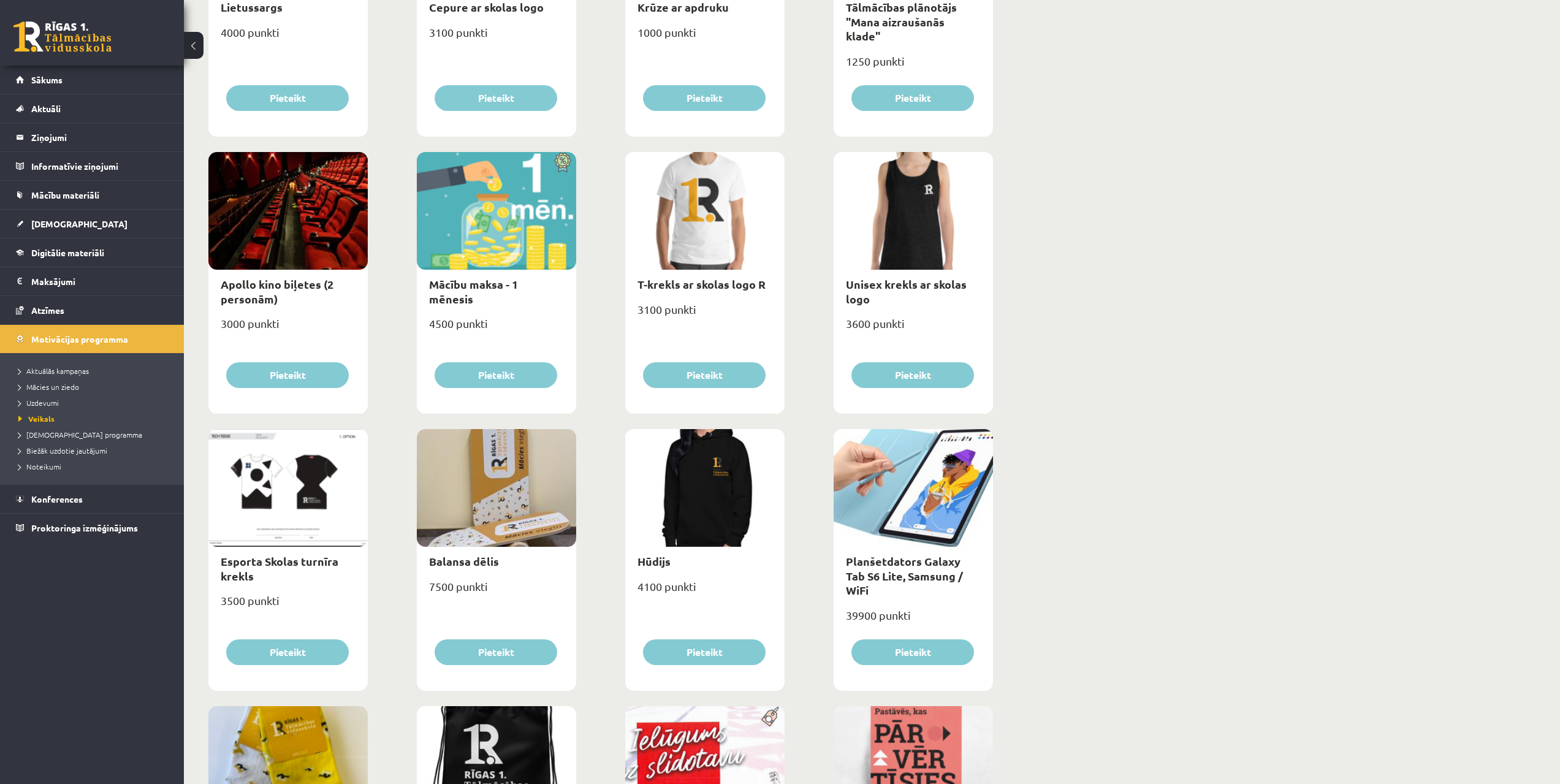
scroll to position [368, 0]
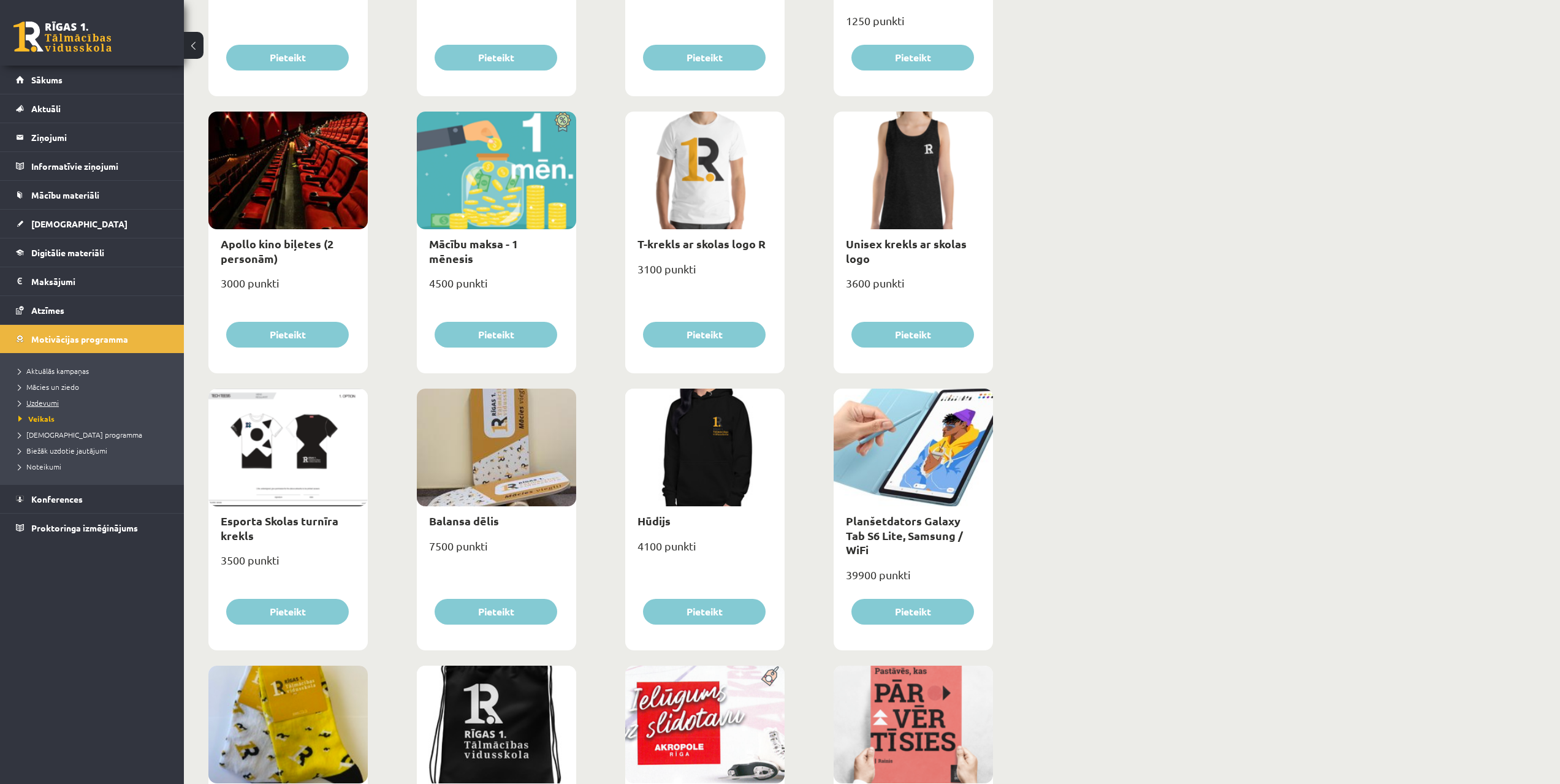
click at [50, 398] on span "Uzdevumi" at bounding box center [39, 403] width 41 height 10
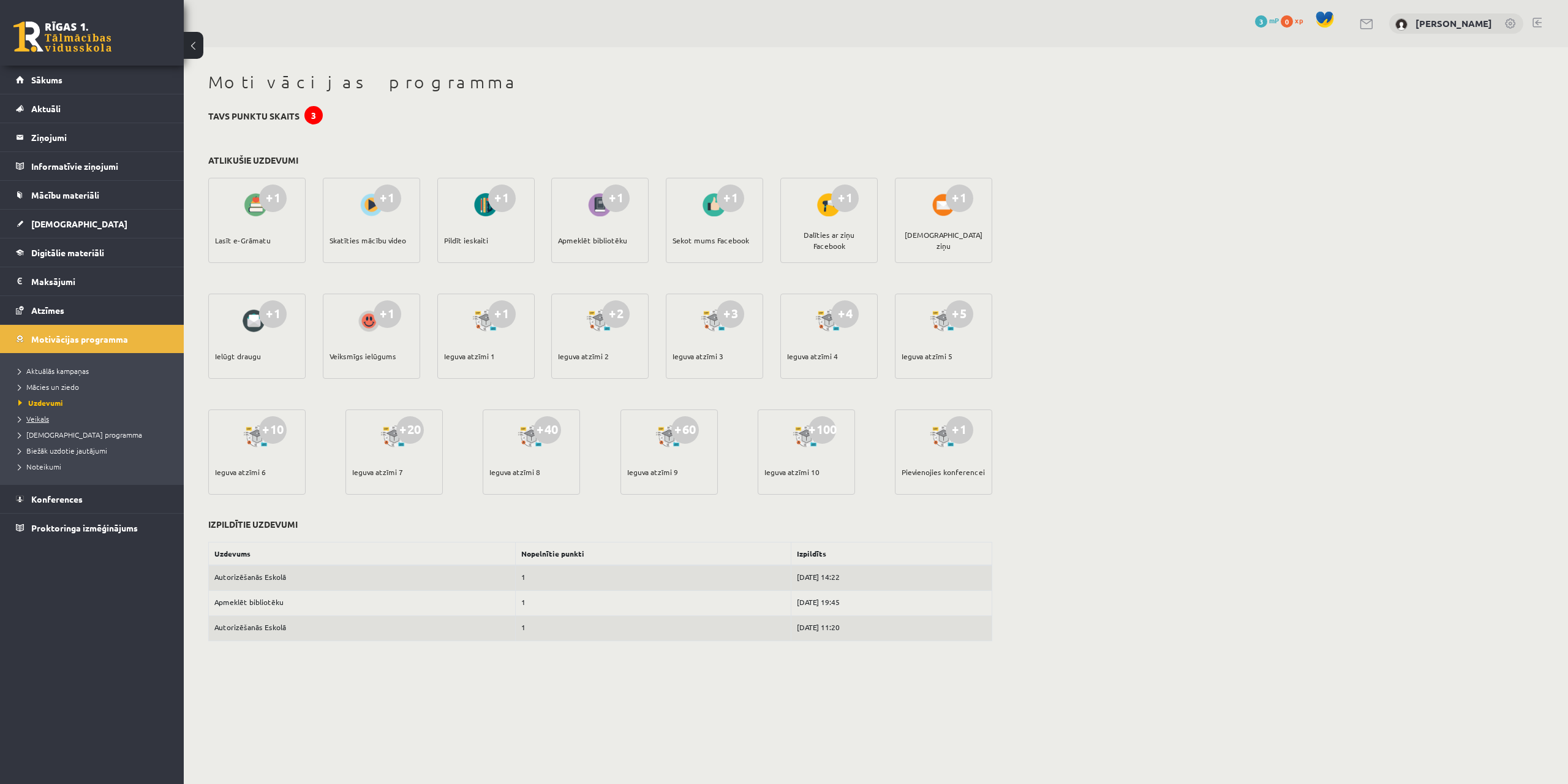
click at [41, 421] on span "Veikals" at bounding box center [34, 418] width 31 height 10
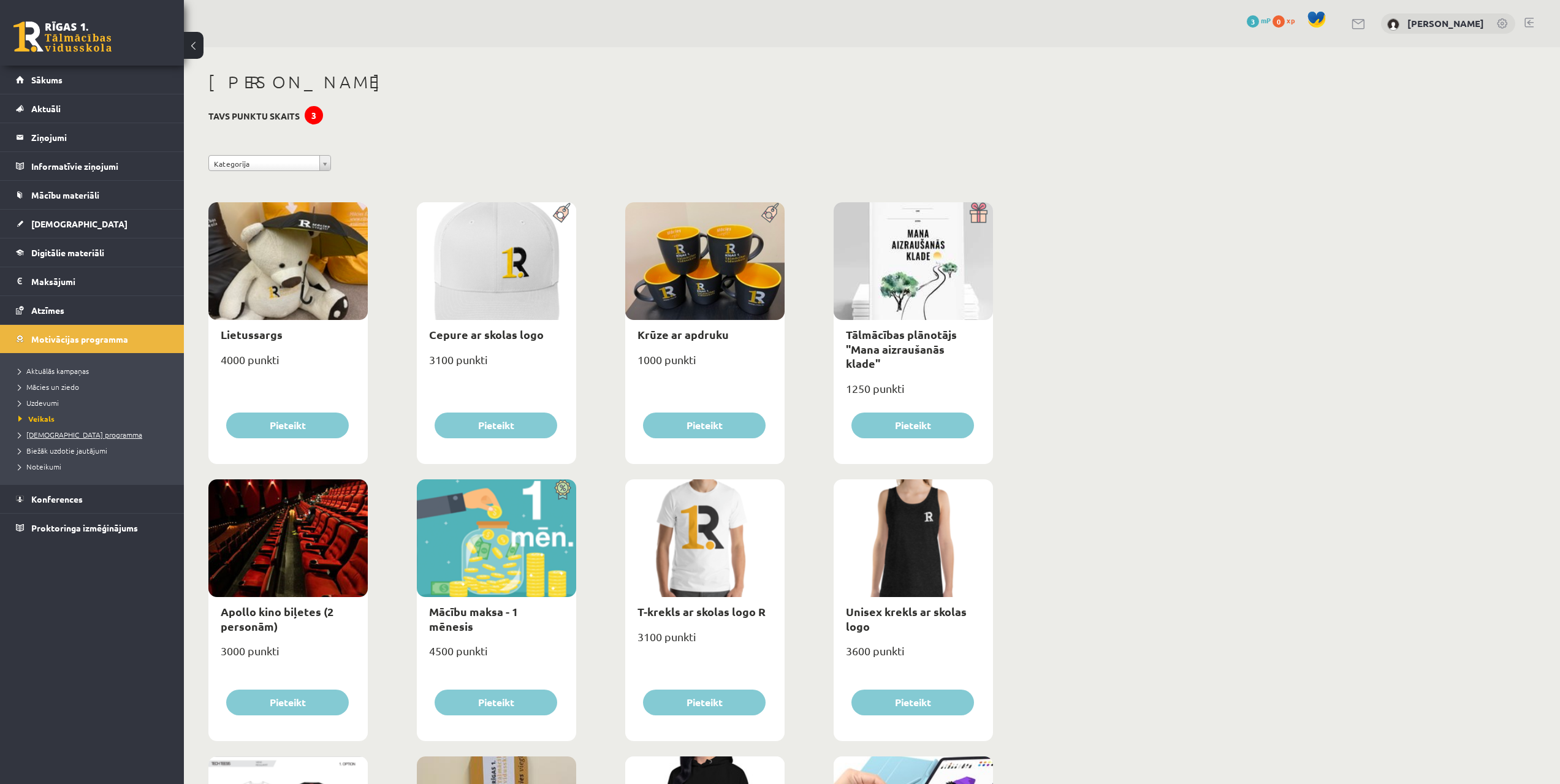
click at [57, 431] on span "[DEMOGRAPHIC_DATA] programma" at bounding box center [81, 435] width 124 height 10
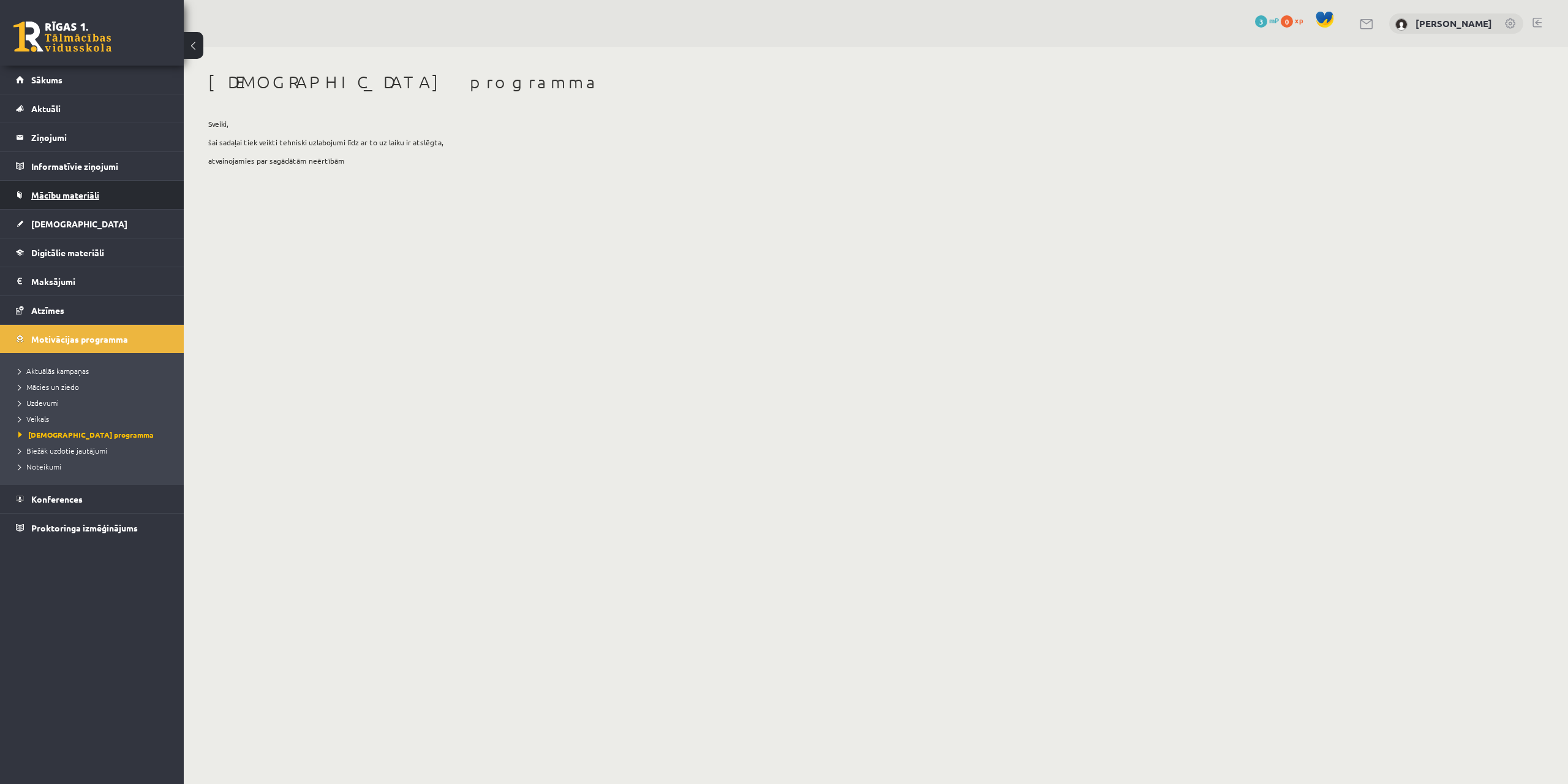
click at [82, 204] on link "Mācību materiāli" at bounding box center [91, 194] width 152 height 28
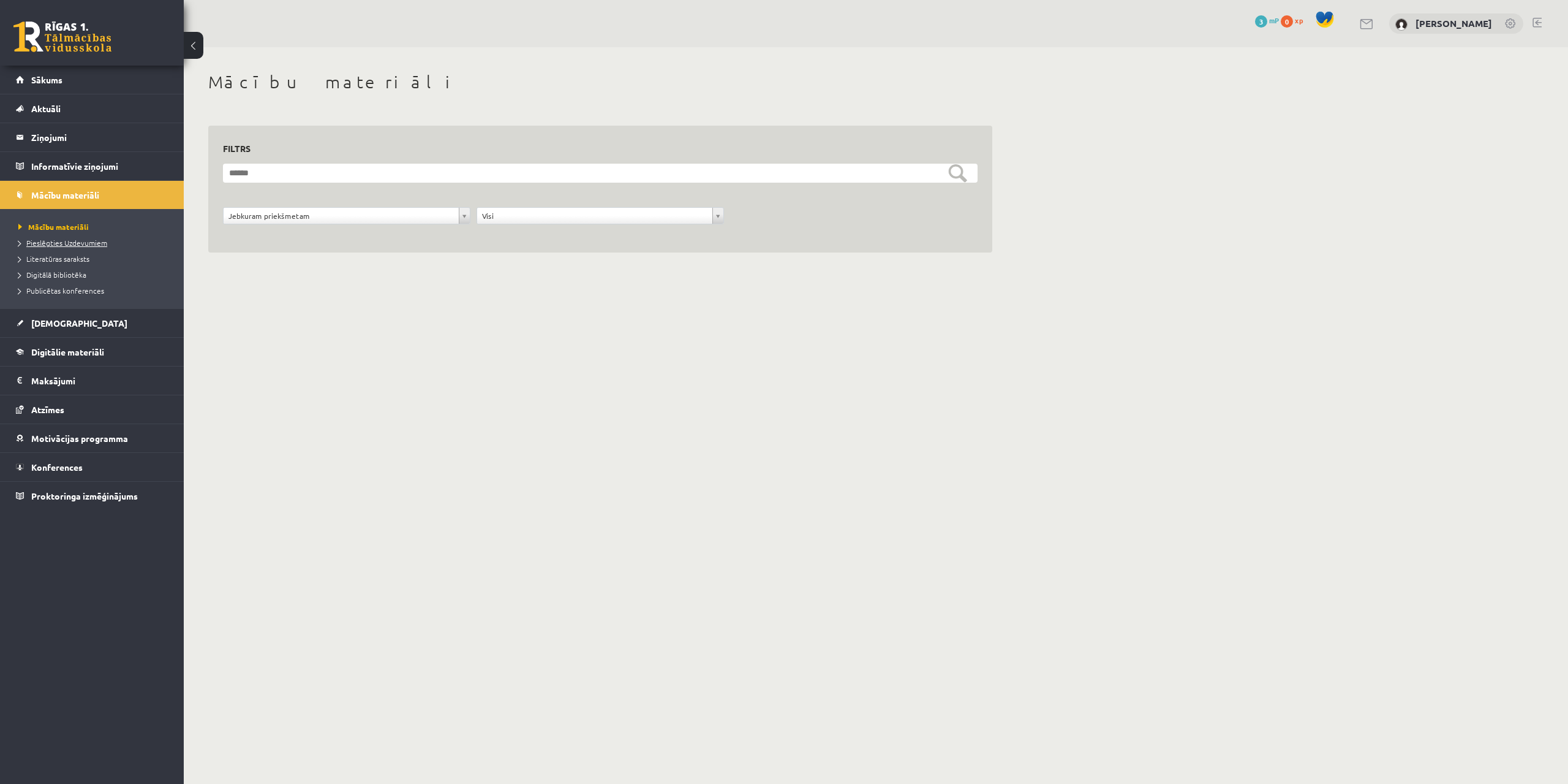
click at [66, 243] on span "Pieslēgties Uzdevumiem" at bounding box center [63, 243] width 89 height 10
click at [52, 261] on span "Literatūras saraksts" at bounding box center [53, 258] width 71 height 10
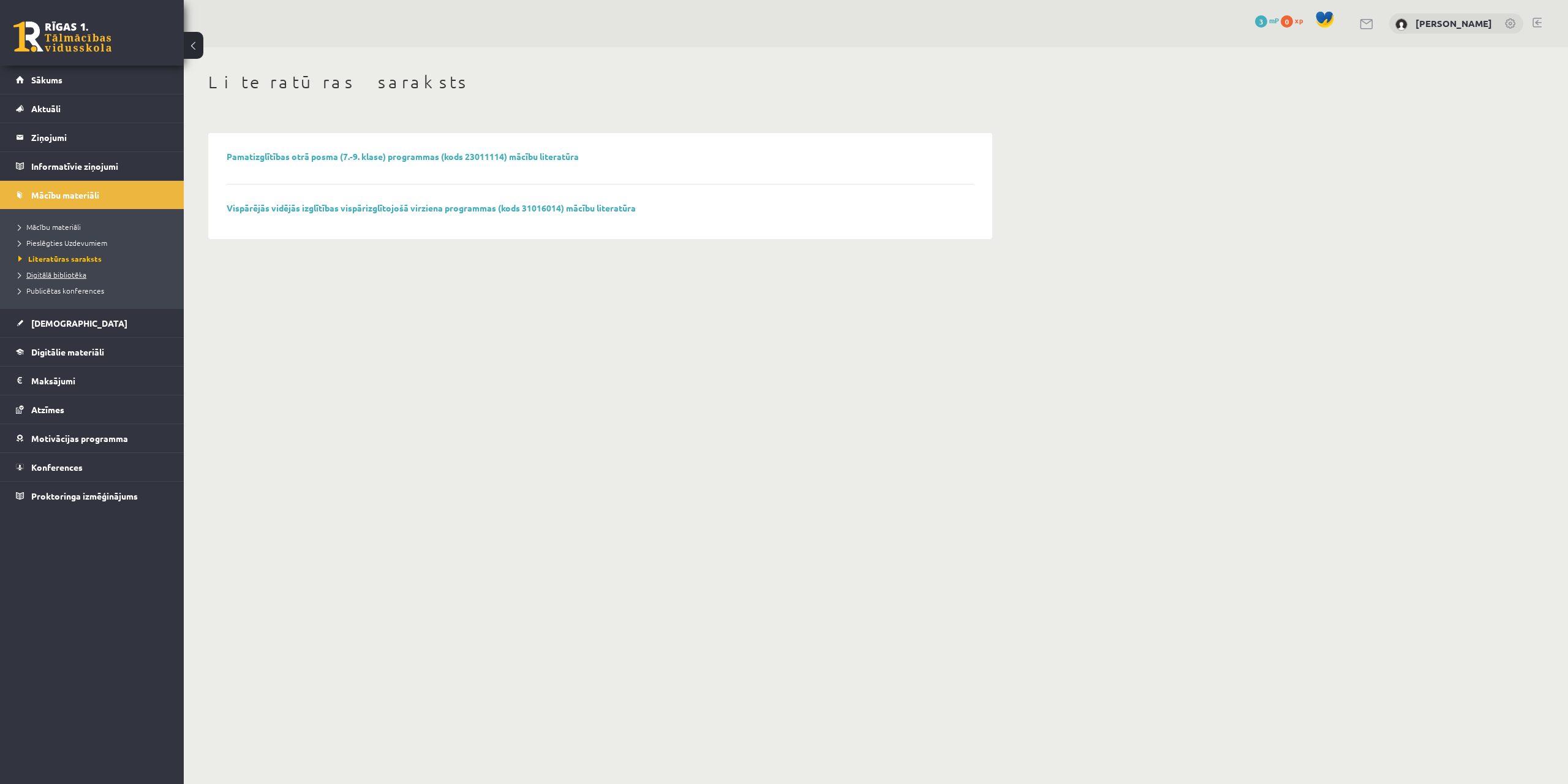
click at [60, 274] on span "Digitālā bibliotēka" at bounding box center [52, 275] width 68 height 10
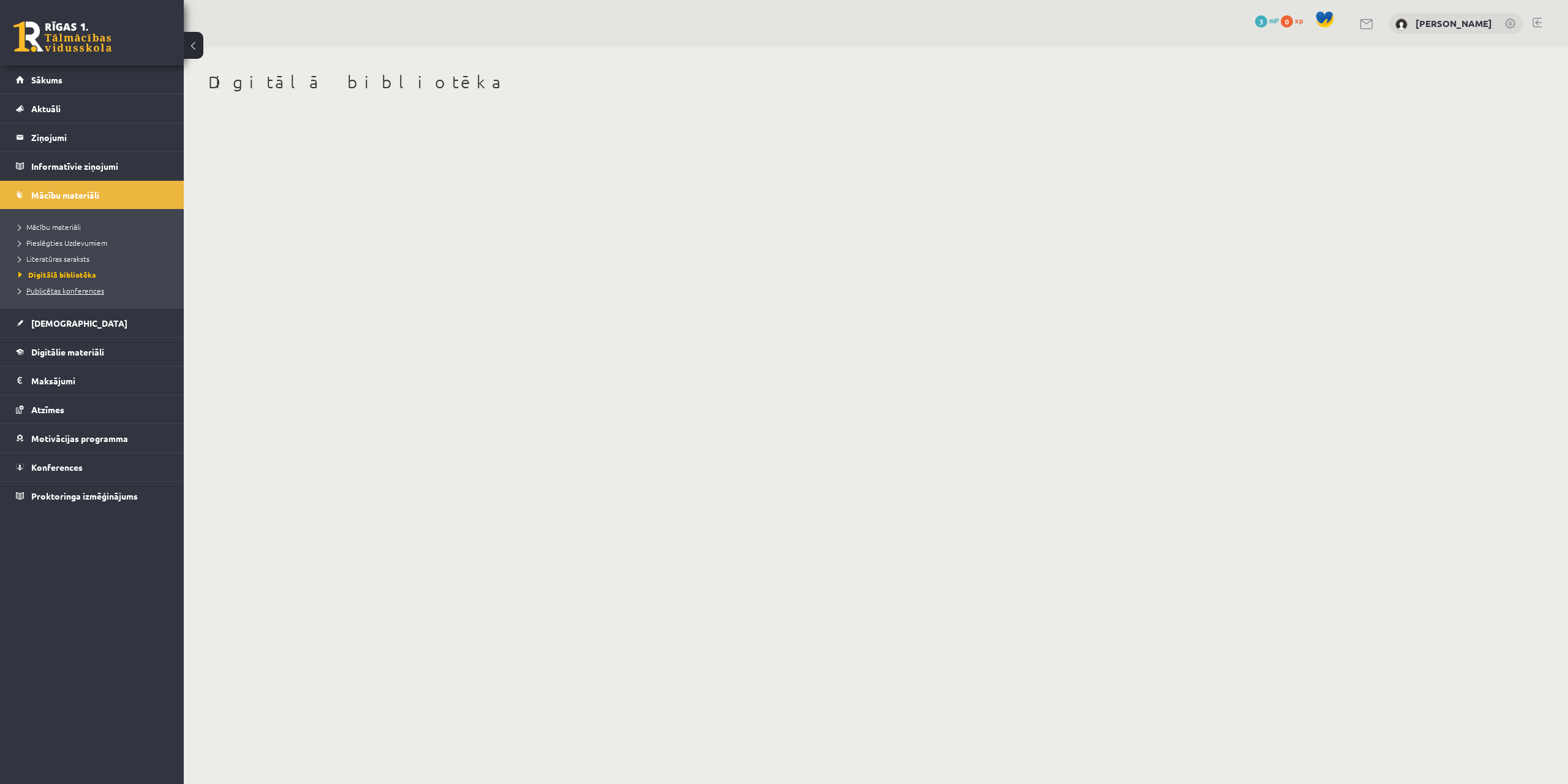
click at [69, 290] on span "Publicētas konferences" at bounding box center [61, 290] width 85 height 10
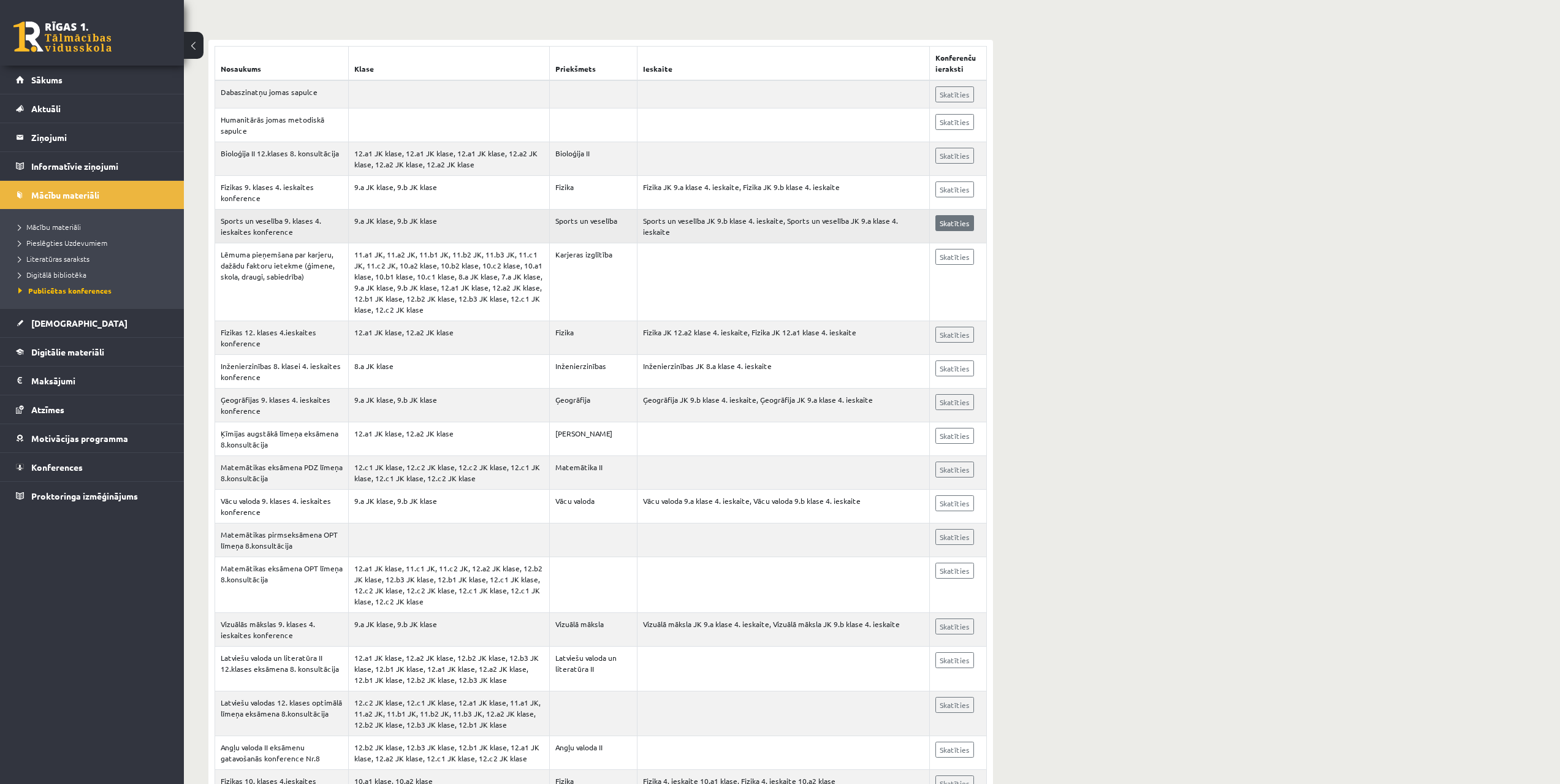
scroll to position [245, 0]
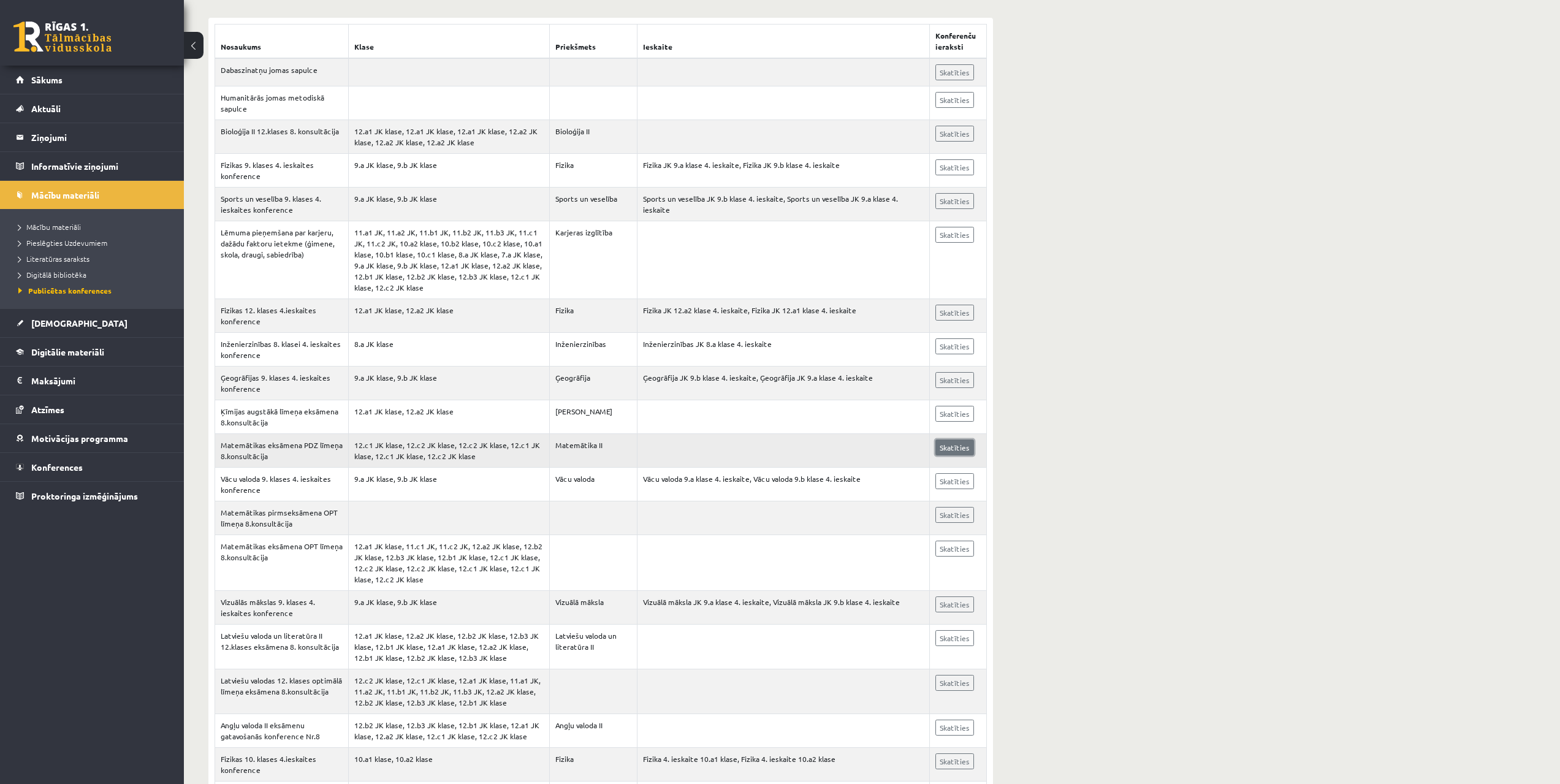
click at [962, 449] on link "Skatīties" at bounding box center [955, 447] width 39 height 16
